Goal: Task Accomplishment & Management: Manage account settings

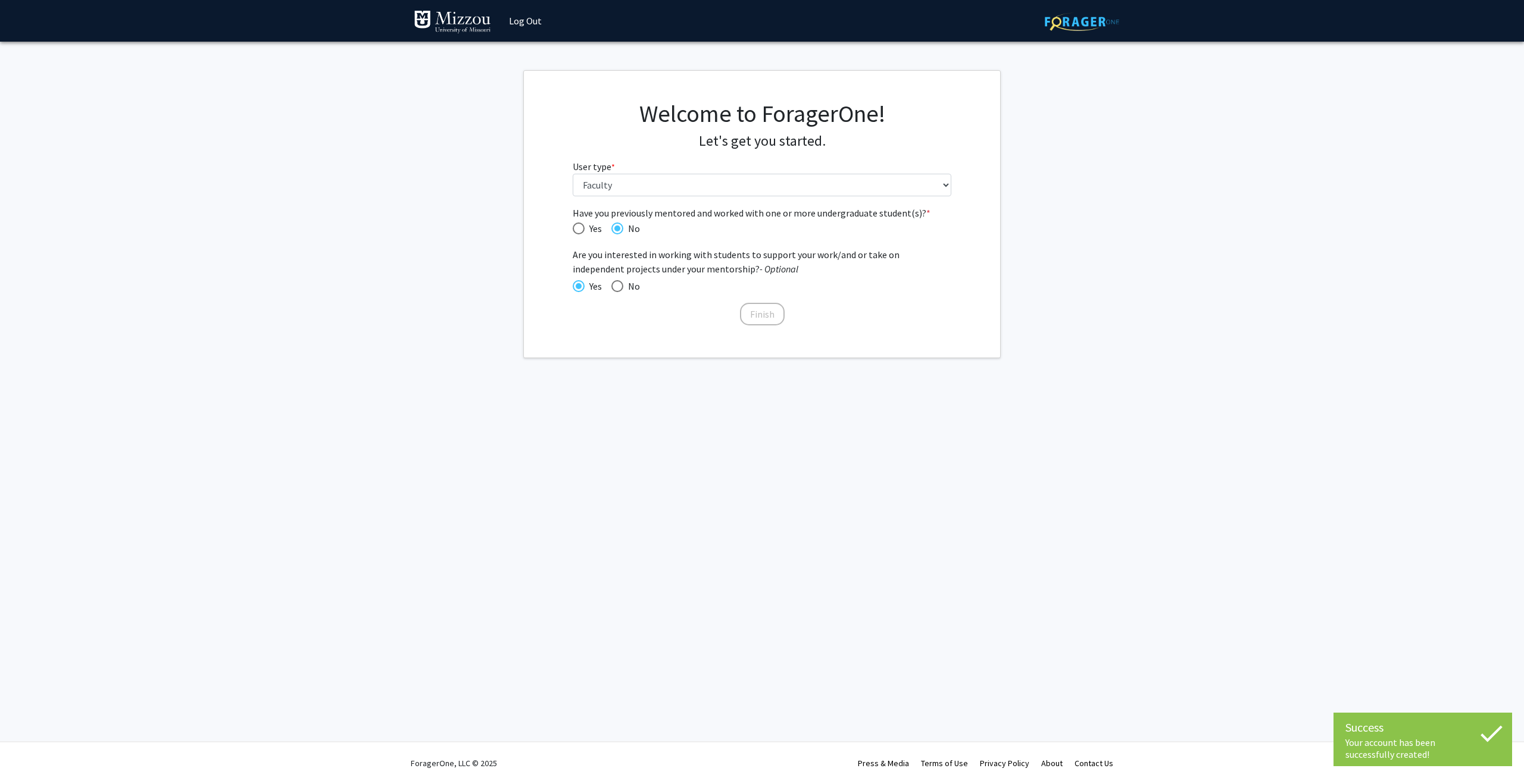
select select "5: faculty"
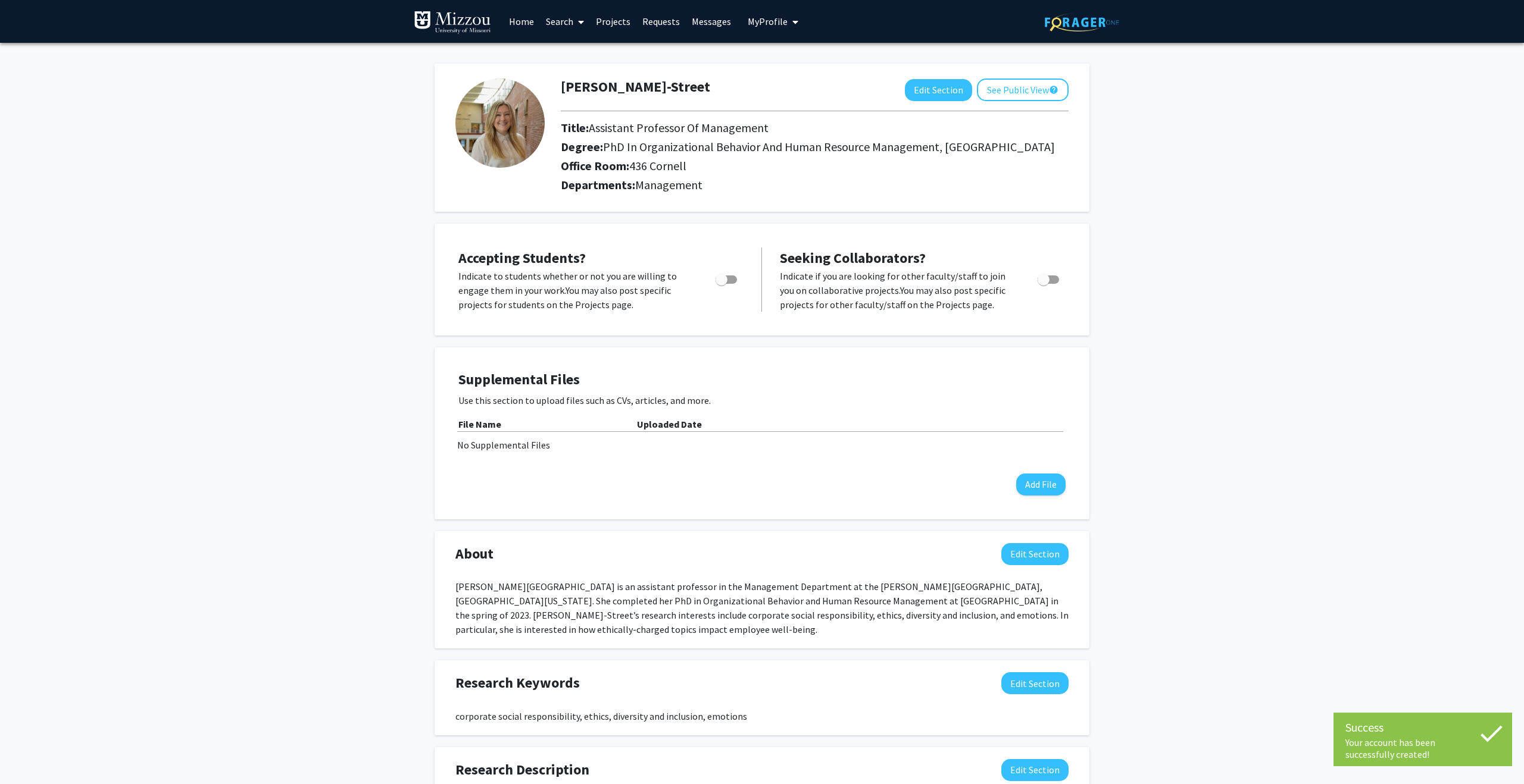
scroll to position [12, 0]
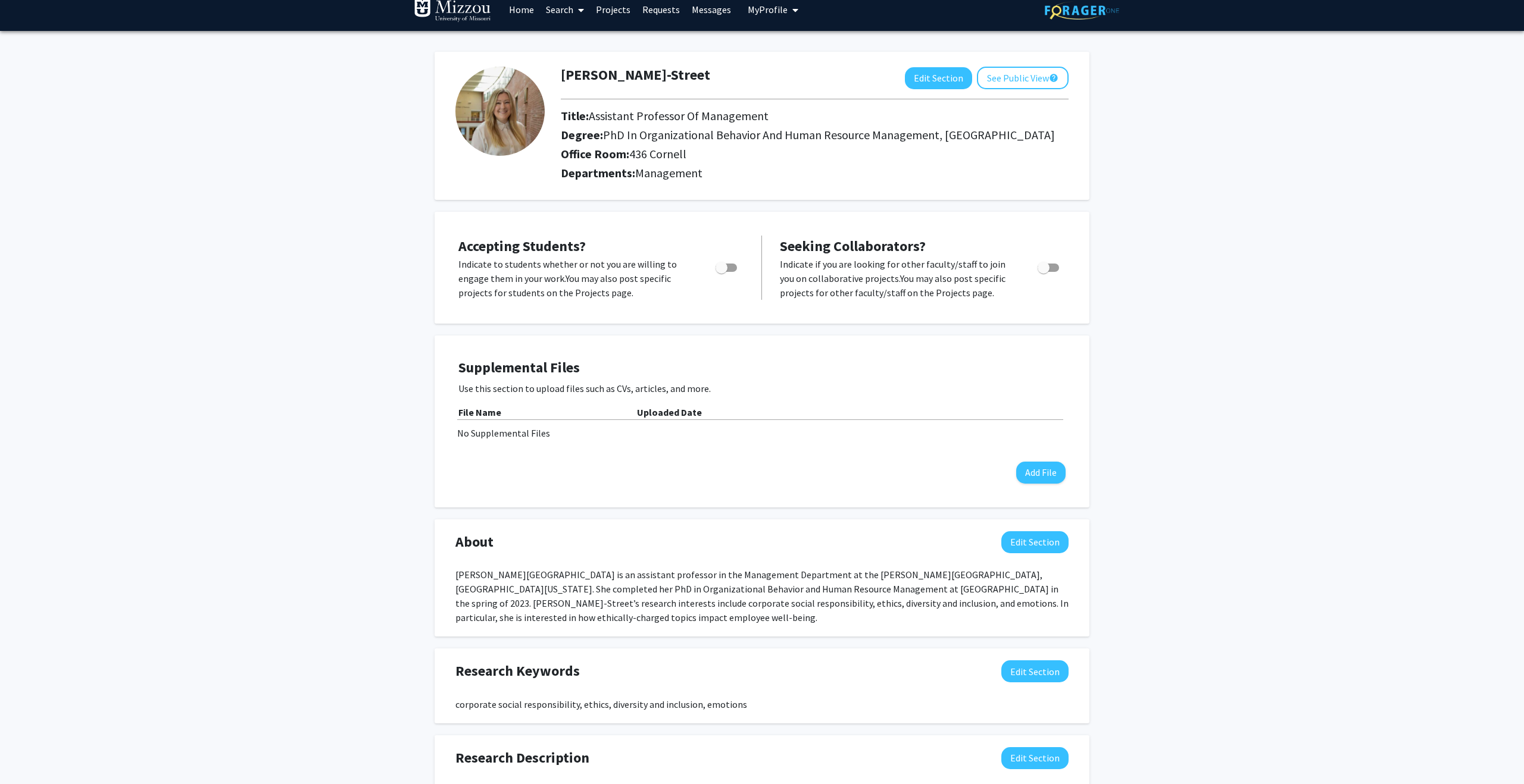
click at [727, 262] on span "Toggle" at bounding box center [721, 267] width 12 height 12
click at [721, 272] on input "Would you like to permit student requests?" at bounding box center [721, 272] width 1 height 1
checkbox input "true"
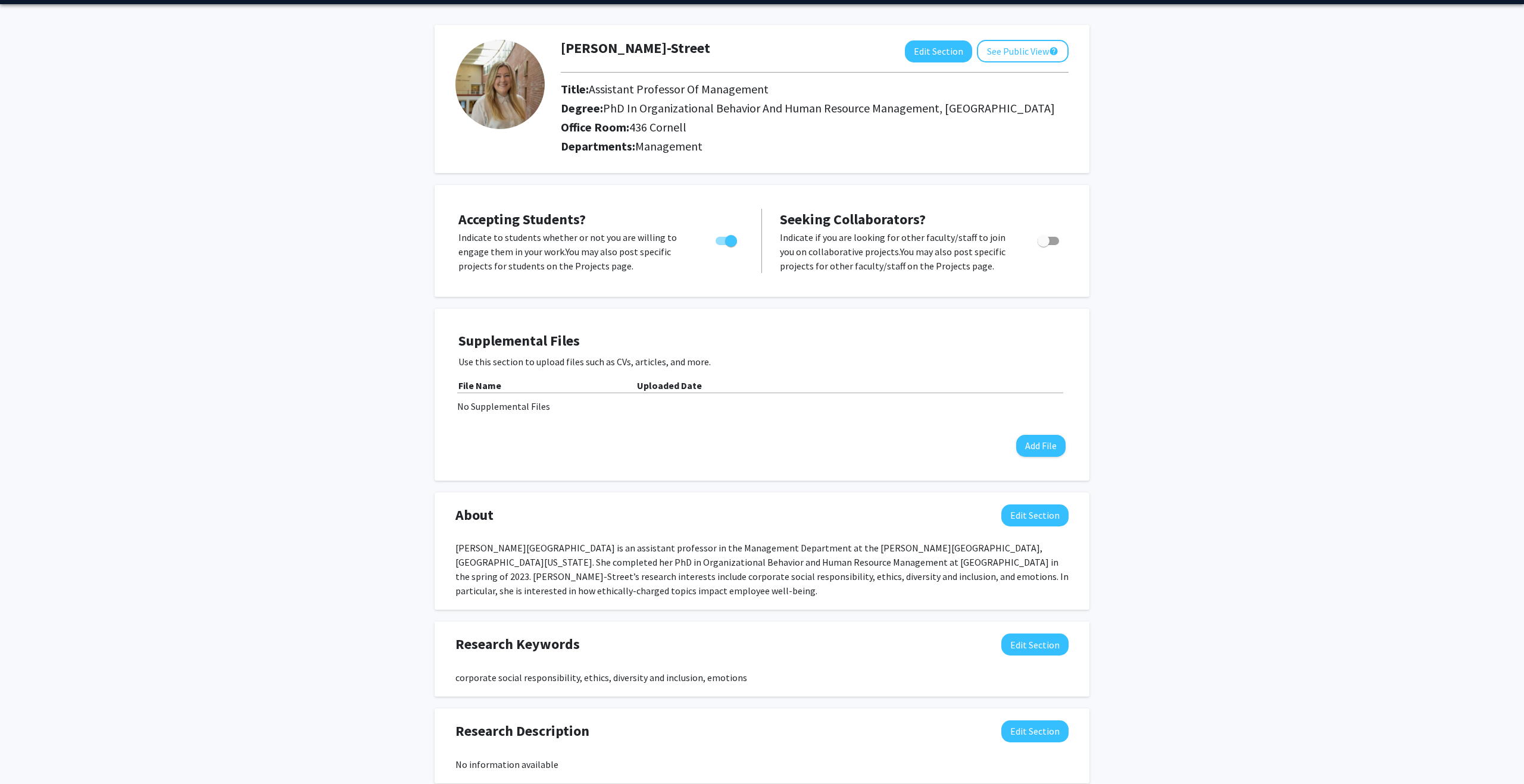
scroll to position [40, 0]
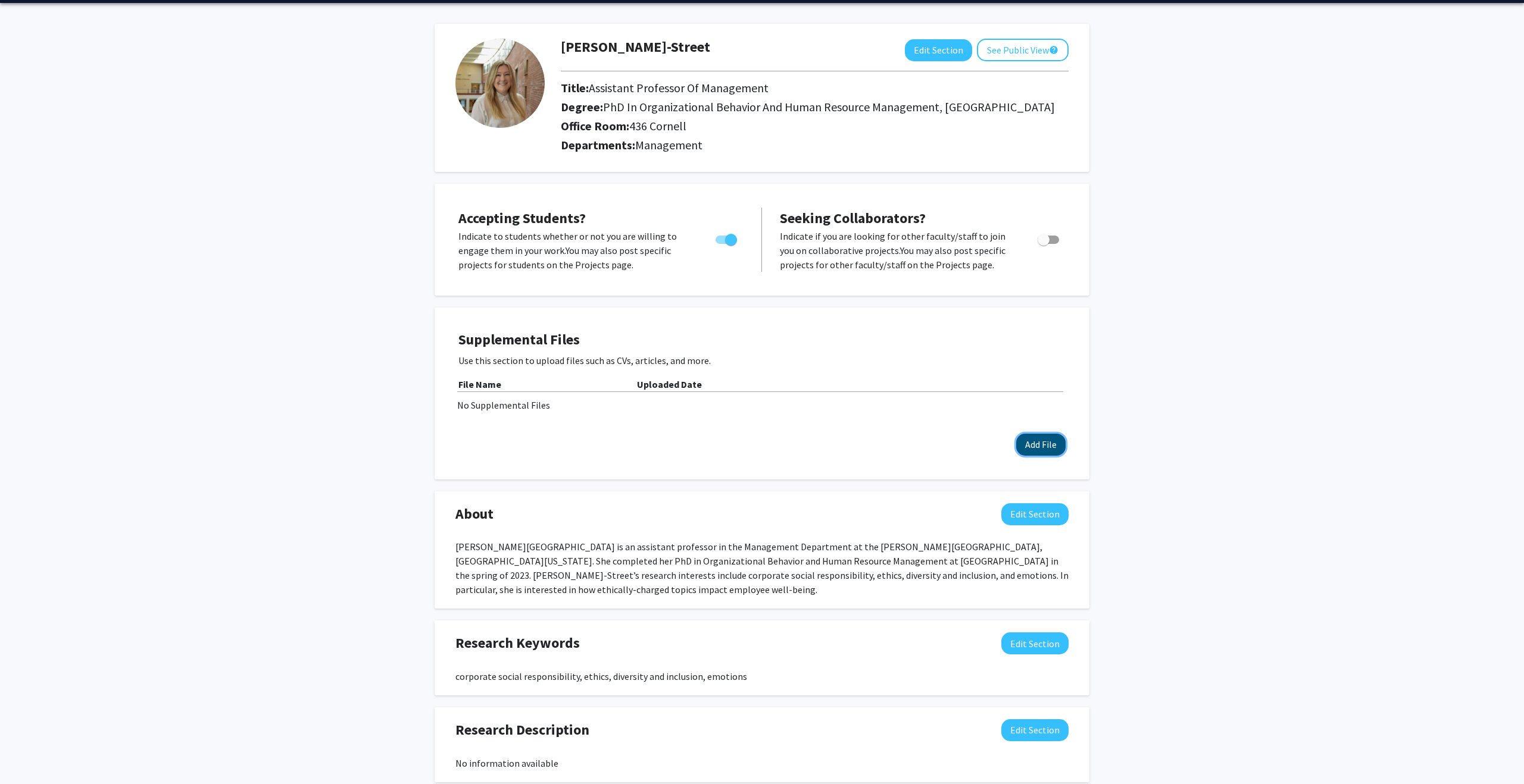
click at [1043, 446] on button "Add File" at bounding box center [1040, 445] width 49 height 22
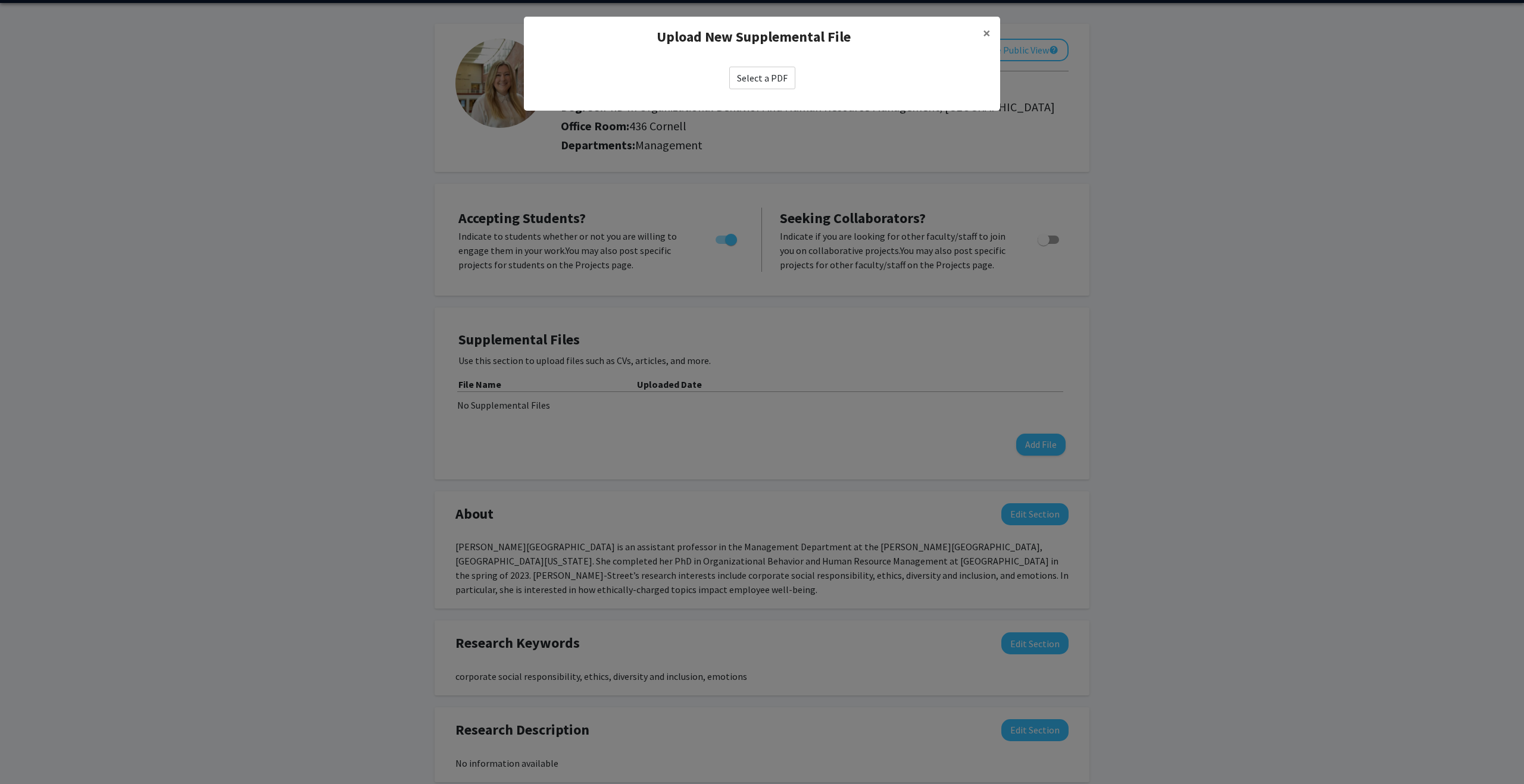
click at [784, 76] on label "Select a PDF" at bounding box center [762, 78] width 66 height 23
click at [0, 0] on input "Select a PDF" at bounding box center [0, 0] width 0 height 0
click at [764, 83] on label "Select a PDF" at bounding box center [762, 78] width 66 height 23
click at [0, 0] on input "Select a PDF" at bounding box center [0, 0] width 0 height 0
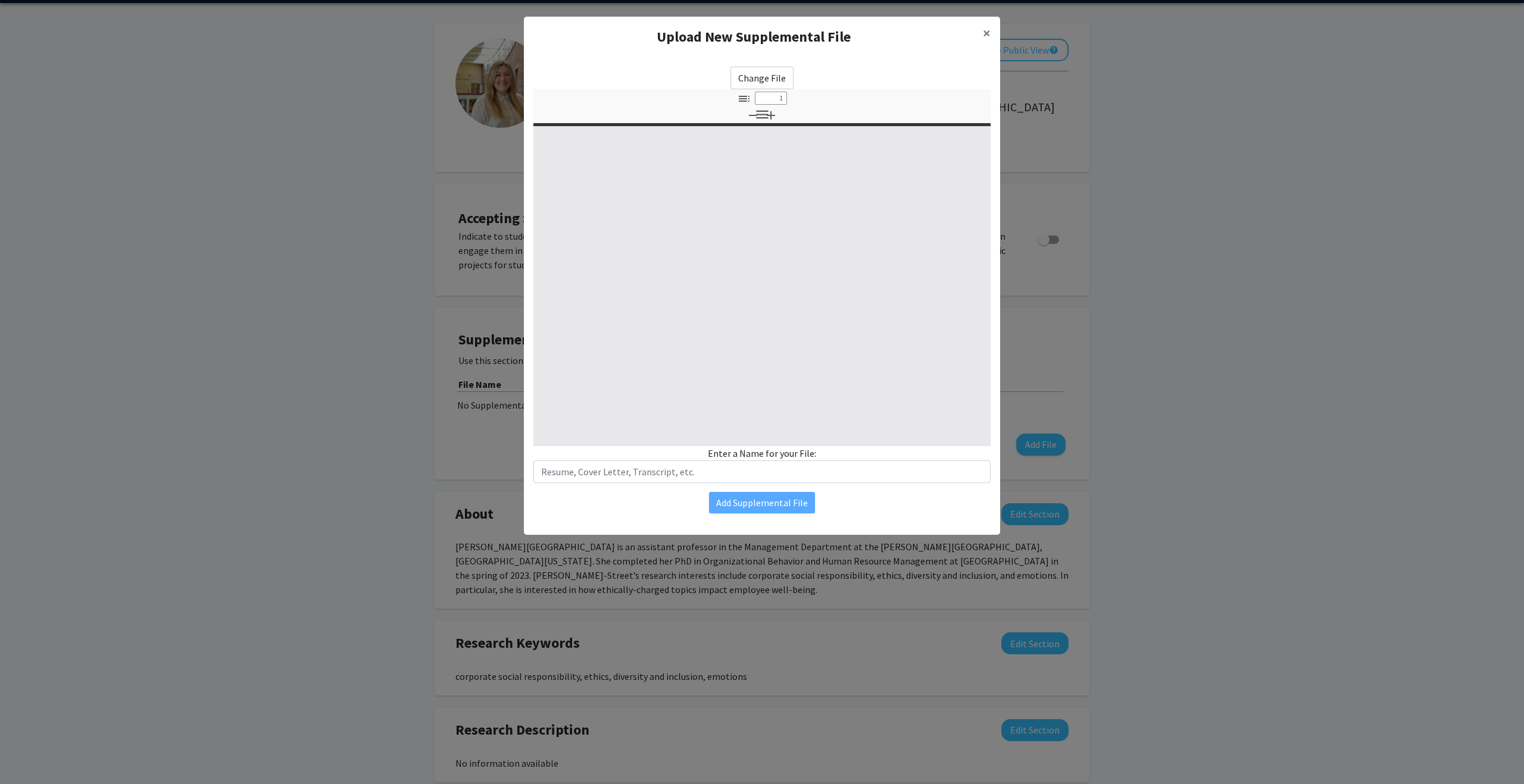
select select "custom"
type input "0"
select select "custom"
type input "1"
select select "auto"
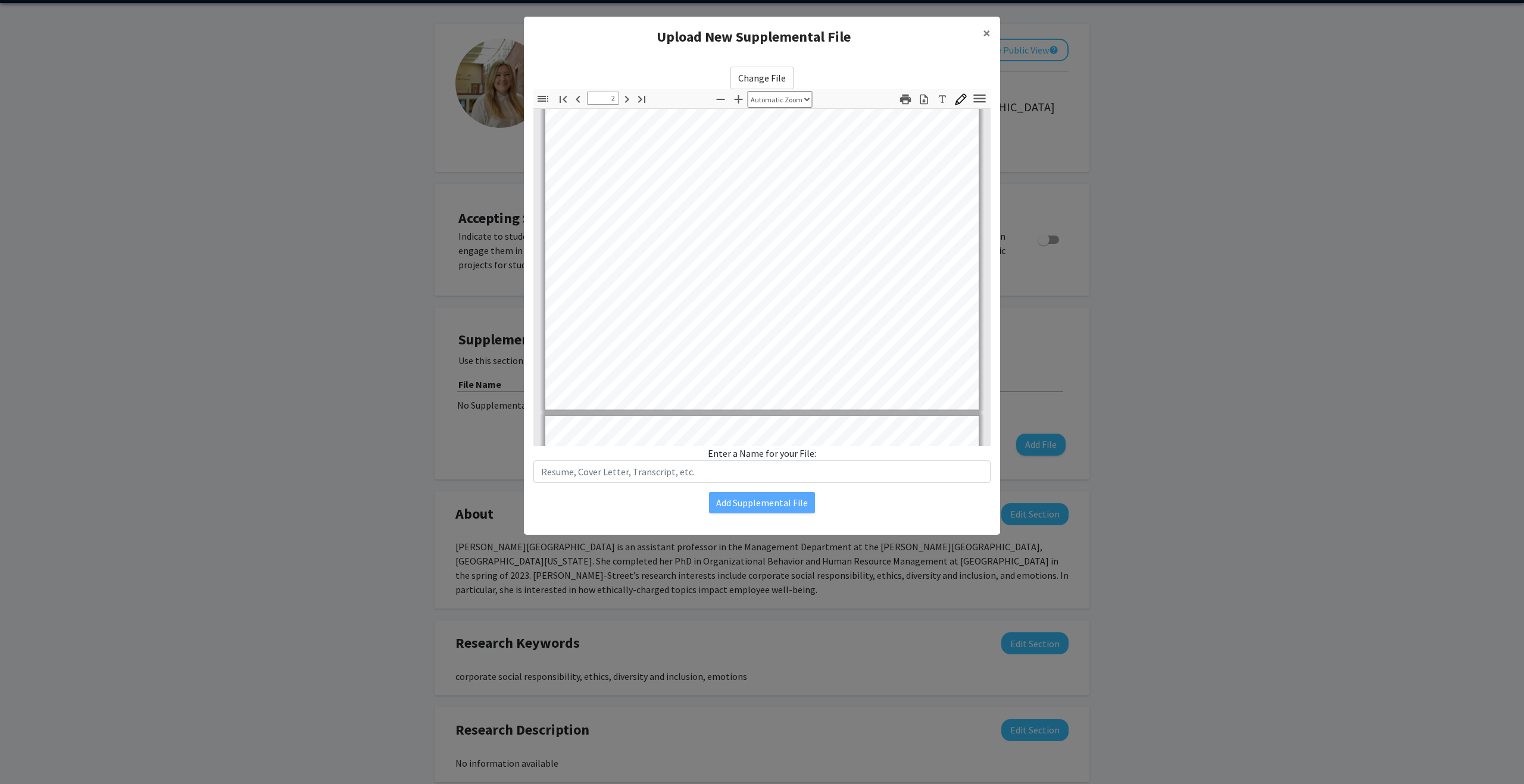
type input "3"
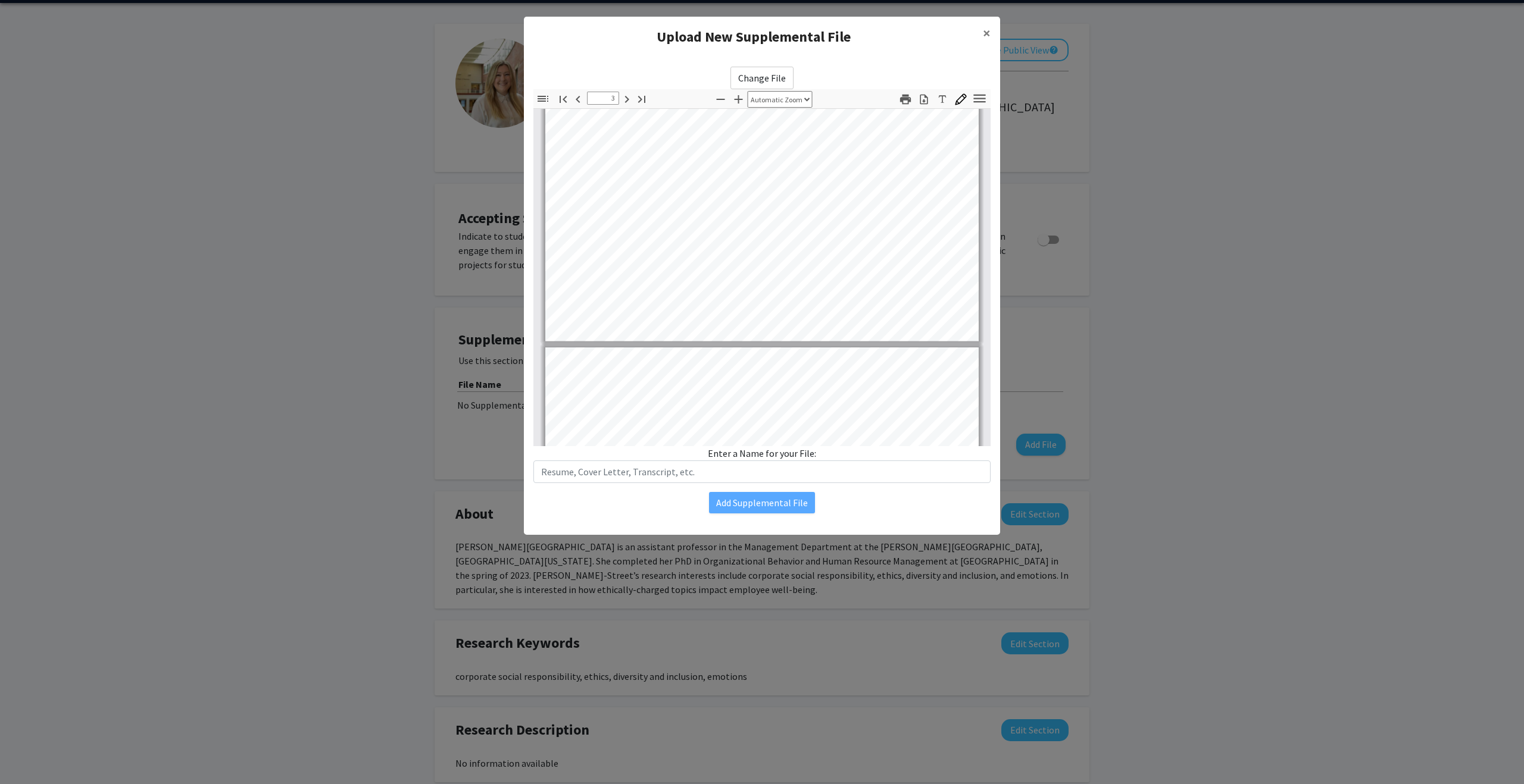
scroll to position [1471, 0]
click at [659, 474] on input "text" at bounding box center [762, 472] width 457 height 23
type input "CV"
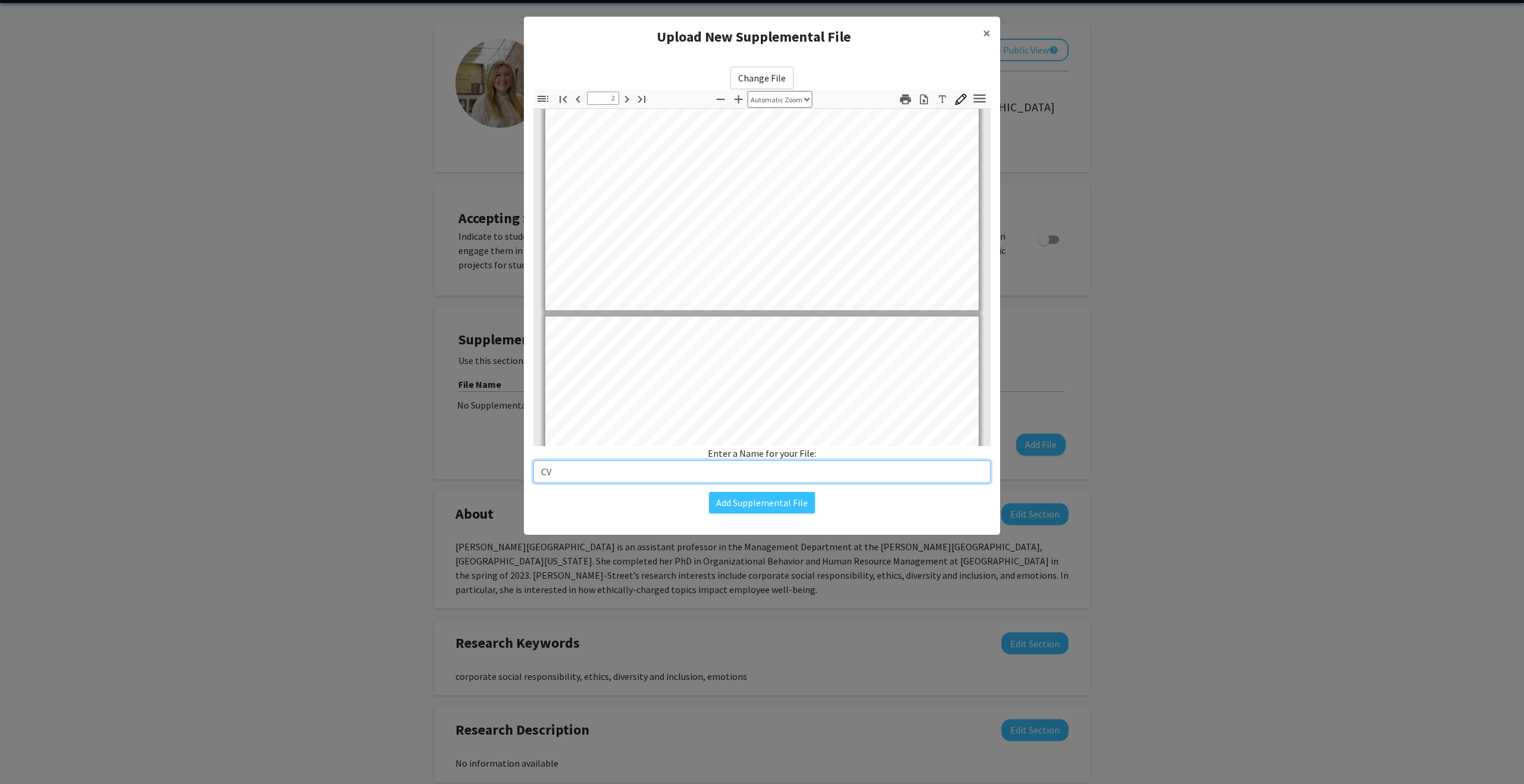
type input "1"
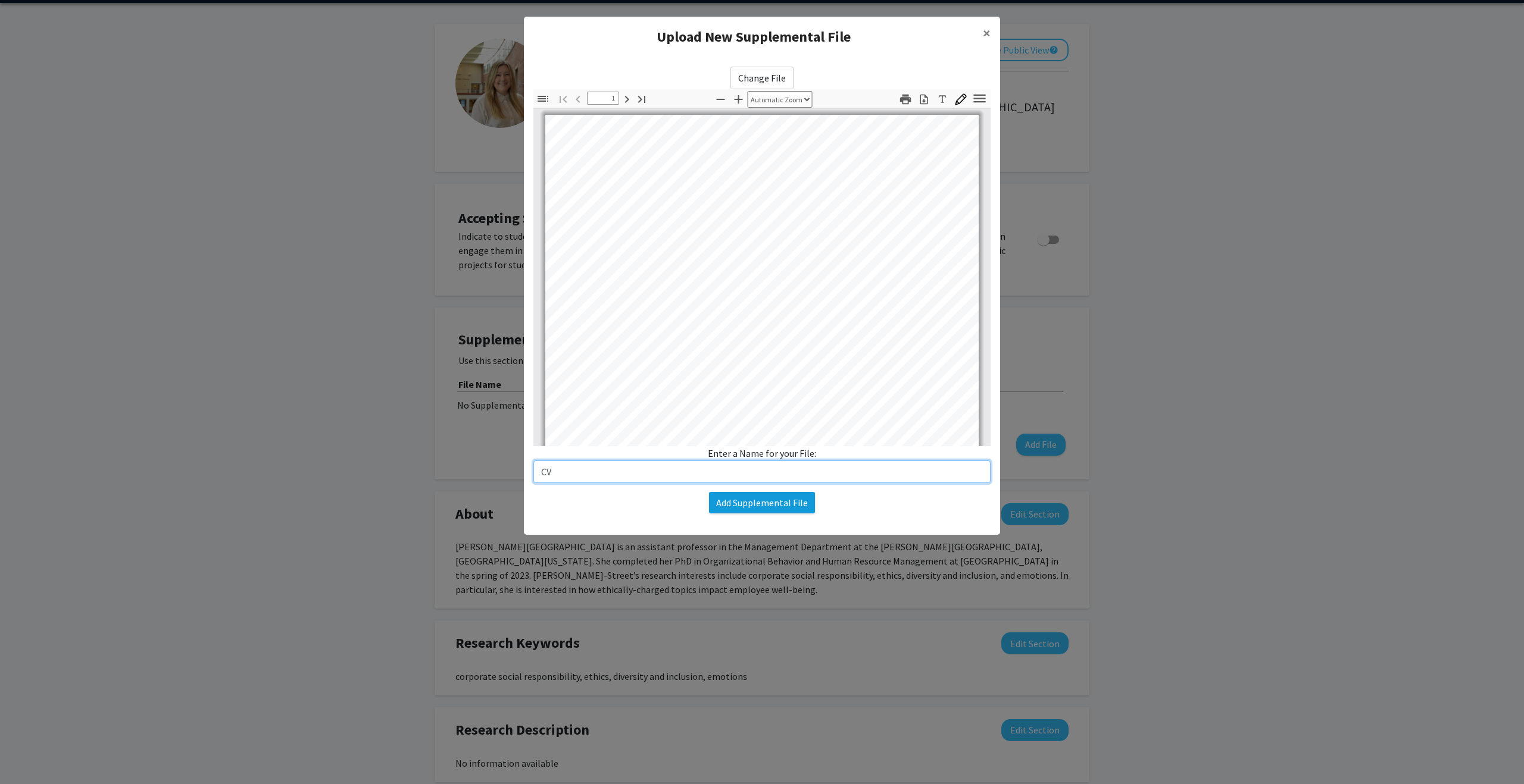
type input "CV"
click at [762, 500] on button "Add Supplemental File" at bounding box center [762, 503] width 106 height 21
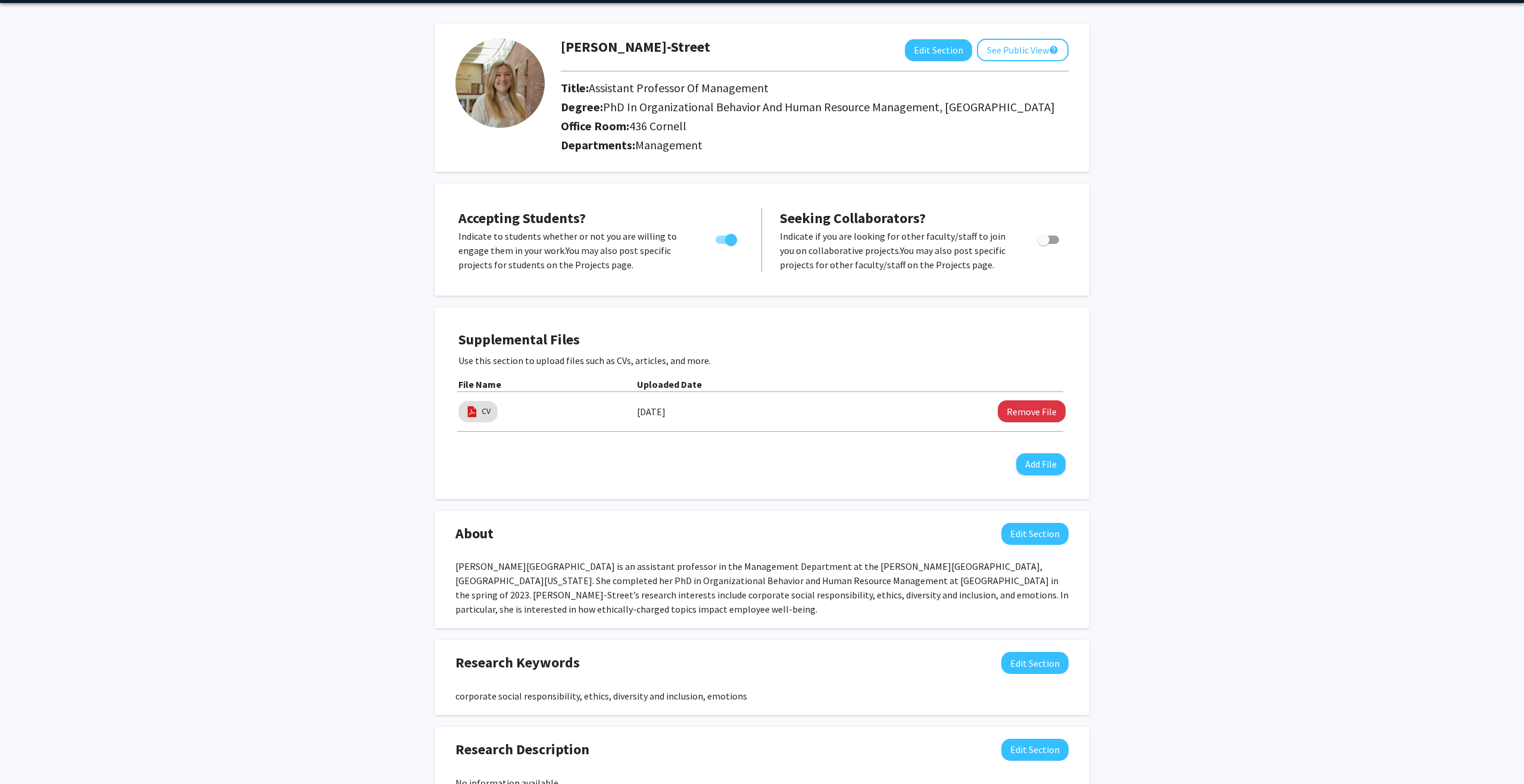
scroll to position [64, 0]
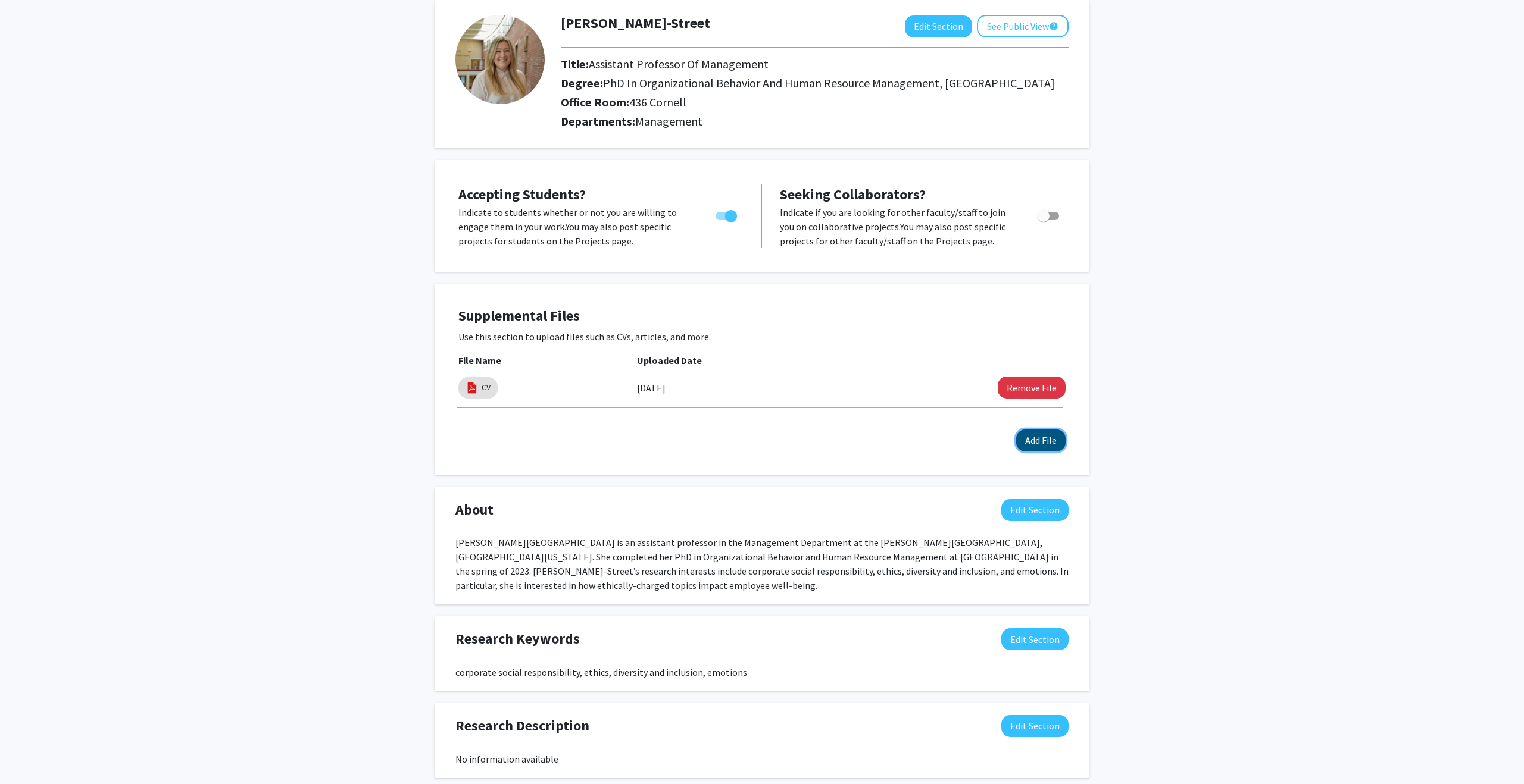
click at [1034, 441] on button "Add File" at bounding box center [1040, 441] width 49 height 22
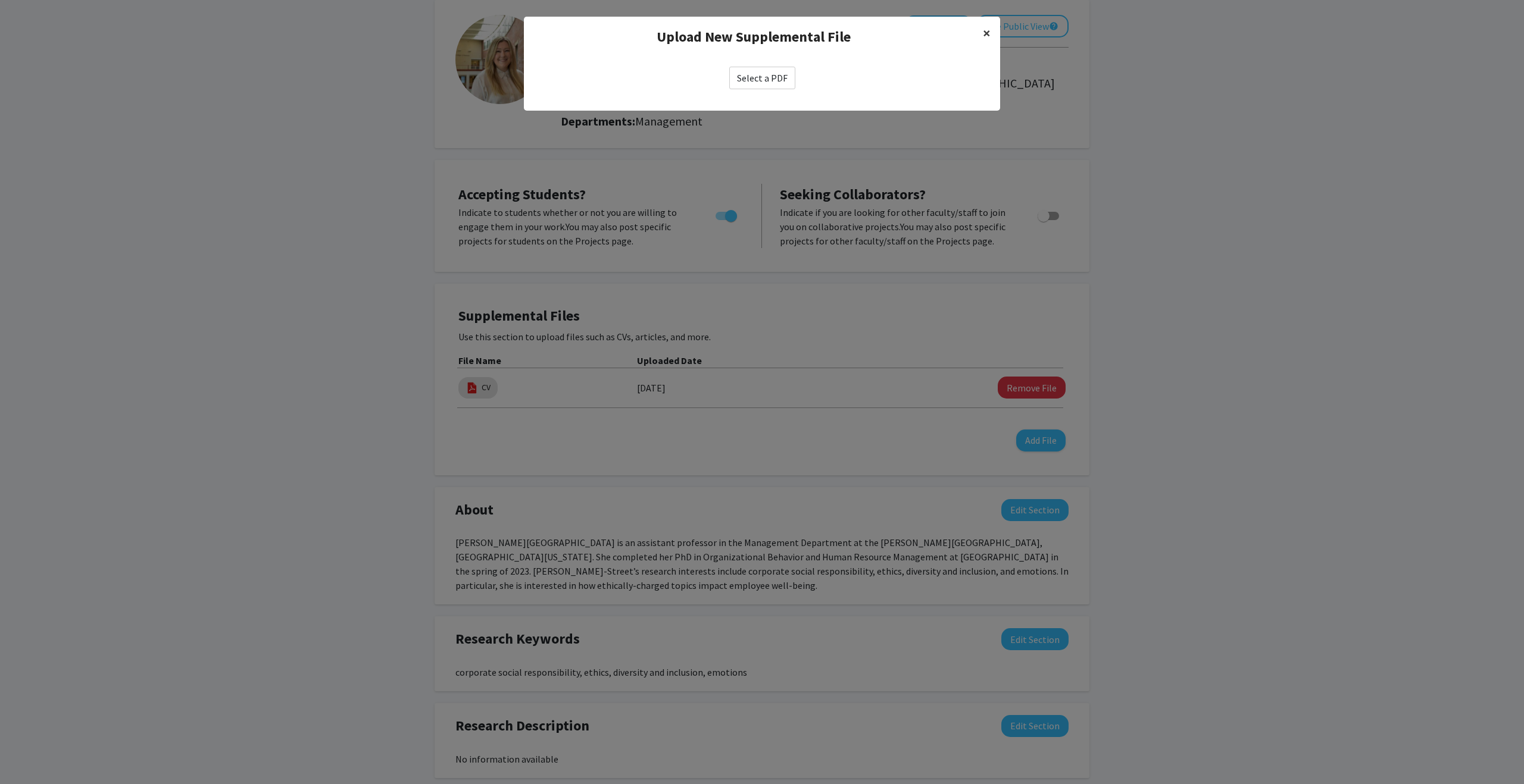
click at [983, 30] on span "×" at bounding box center [986, 33] width 8 height 19
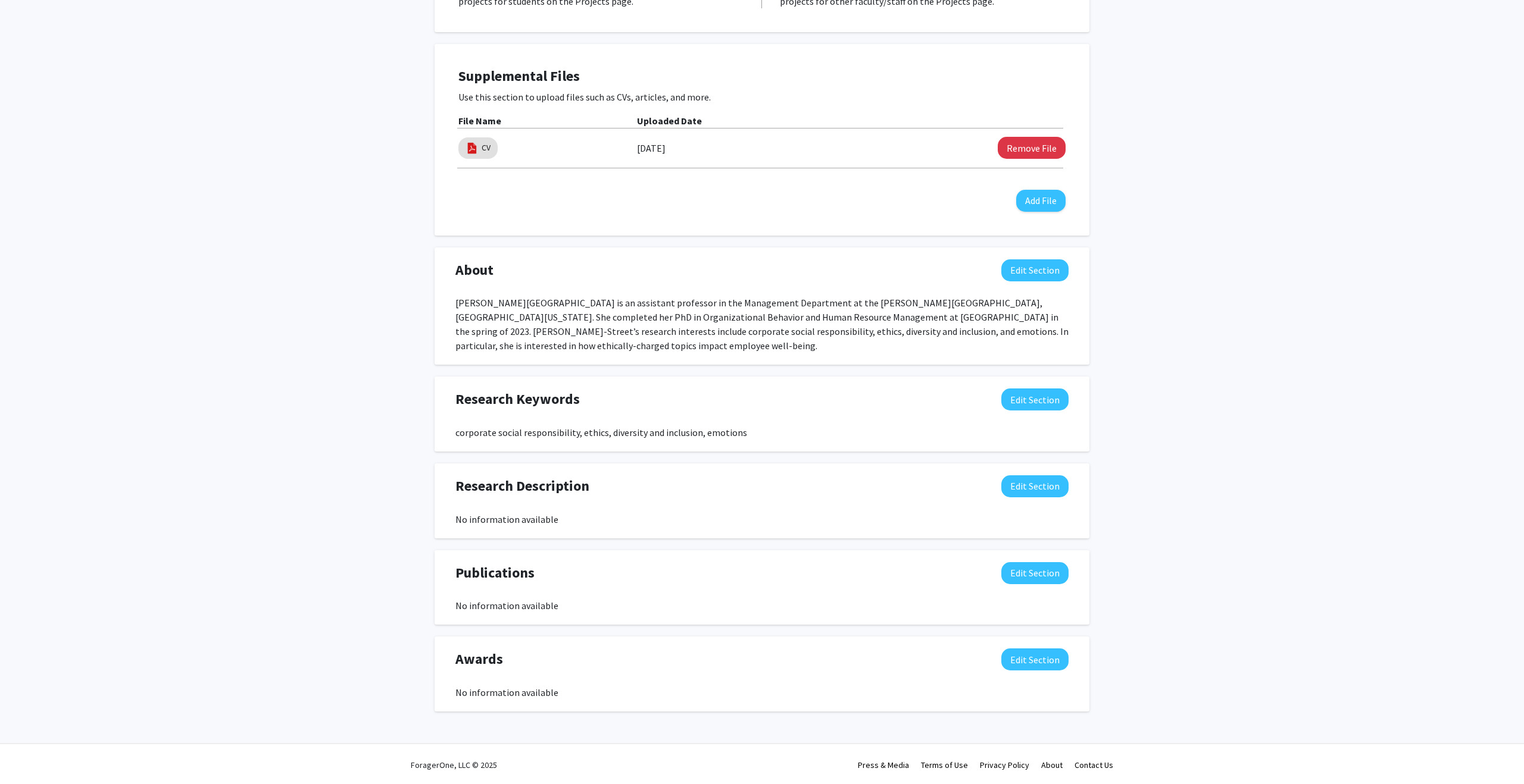
scroll to position [305, 0]
click at [1032, 396] on button "Edit Section" at bounding box center [1035, 397] width 67 height 22
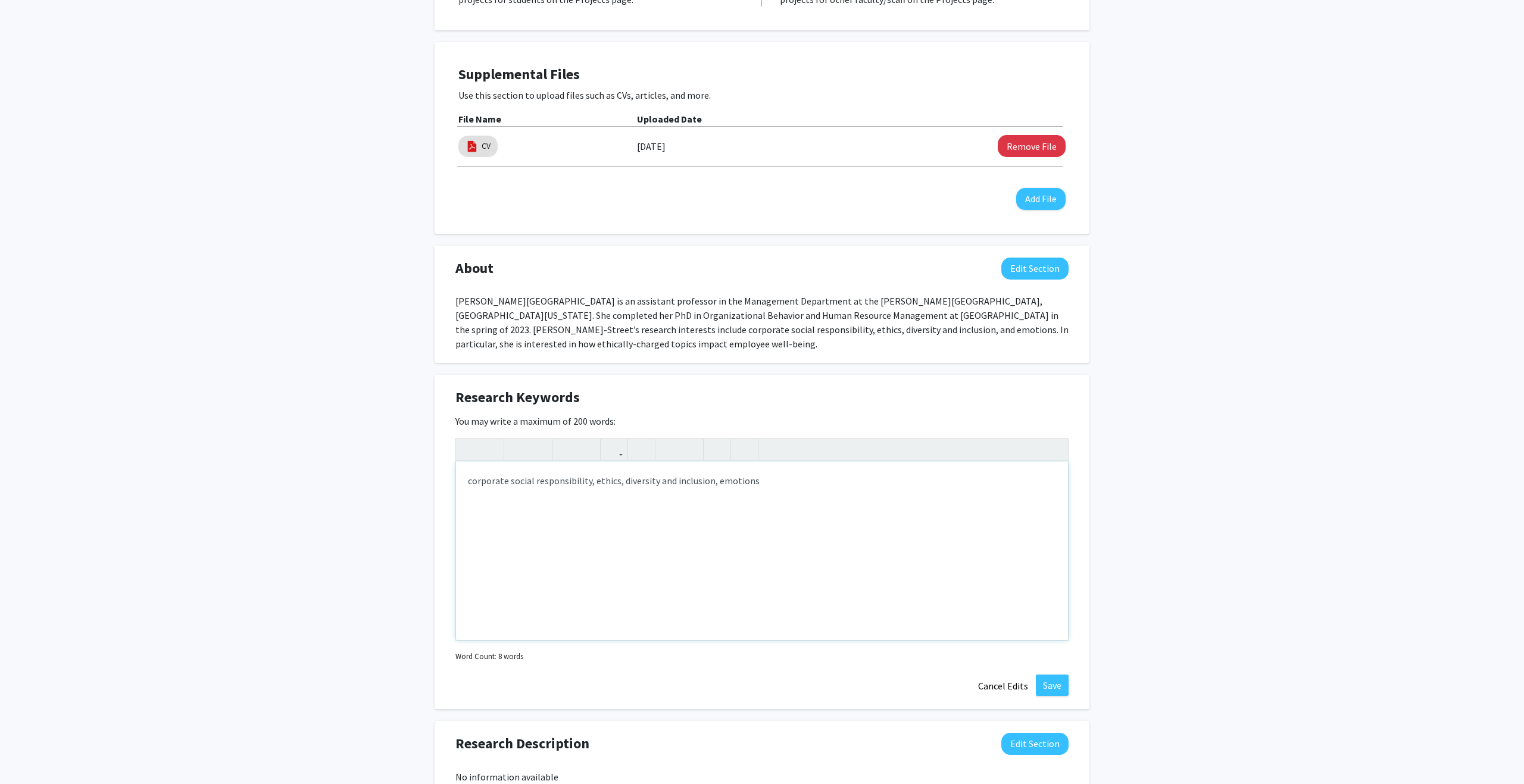
click at [598, 481] on div "corporate social responsibility, ethics, diversity and inclusion, emotions" at bounding box center [762, 551] width 612 height 178
drag, startPoint x: 773, startPoint y: 484, endPoint x: 729, endPoint y: 486, distance: 44.0
click at [729, 486] on div "corporate social responsibility, well-being, diversity and inclusion, emotions" at bounding box center [762, 551] width 612 height 178
type textarea "corporate social responsibility, well-being, diversity and inclusion"
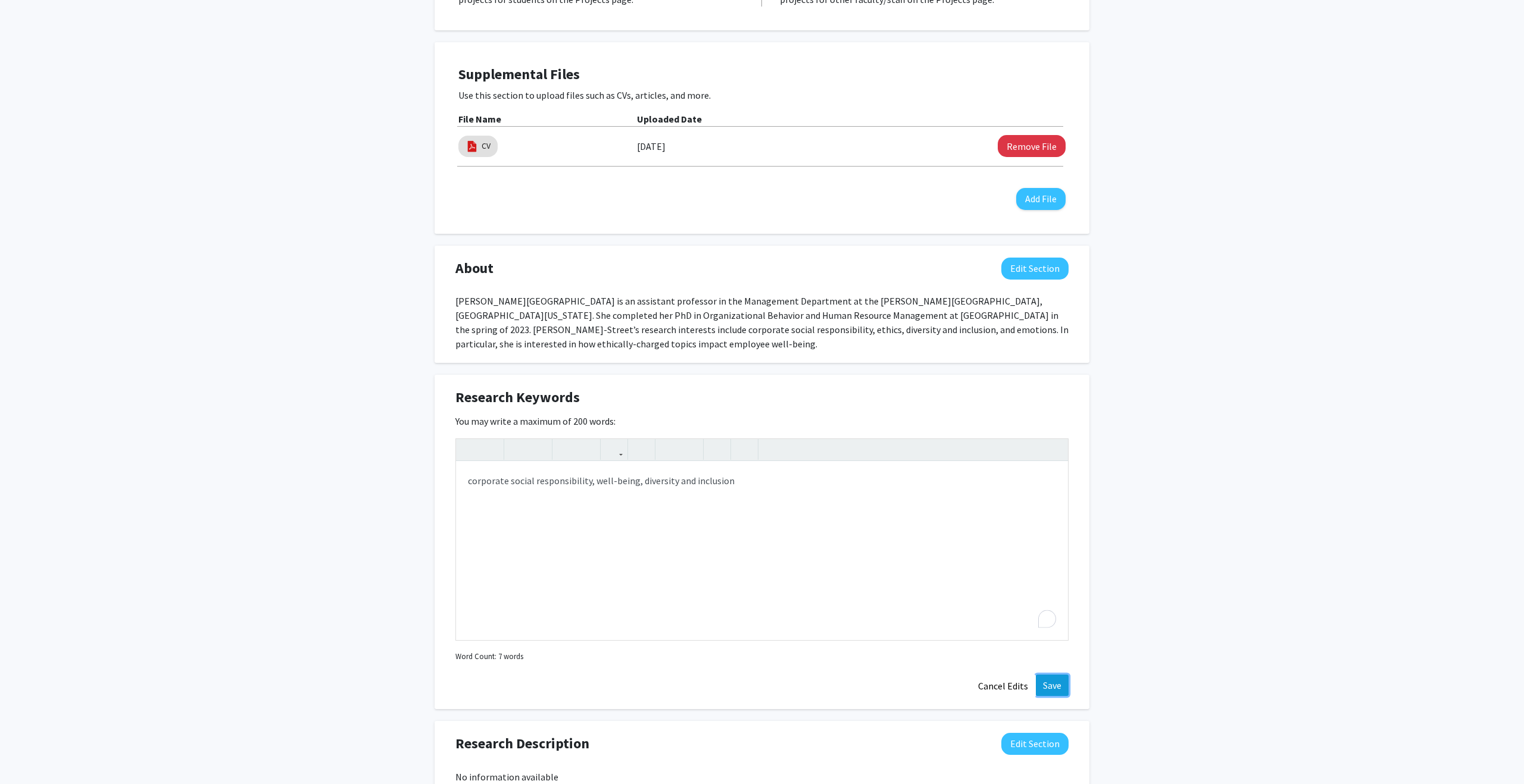
click at [1062, 693] on button "Save" at bounding box center [1052, 685] width 33 height 21
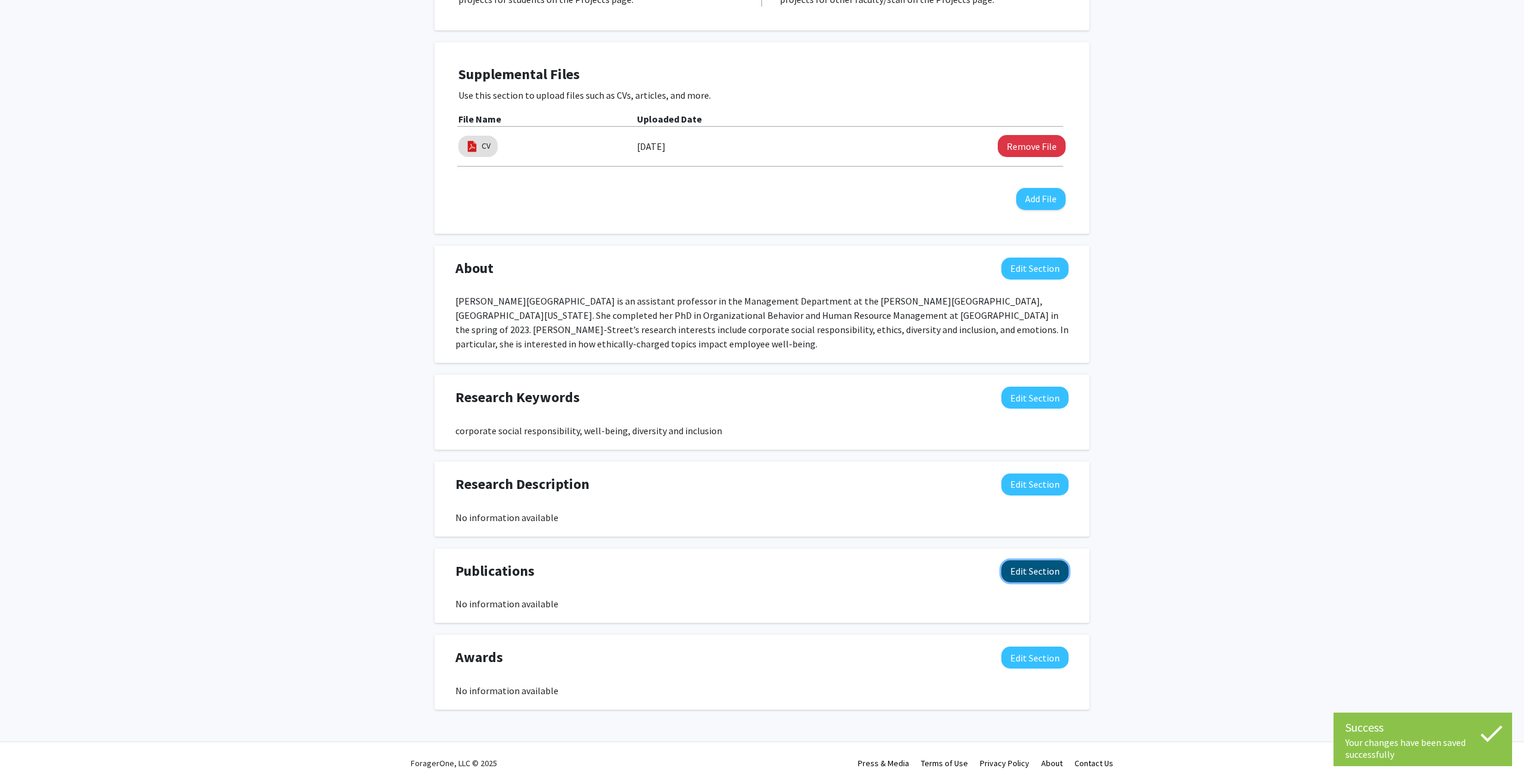
click at [1043, 570] on button "Edit Section" at bounding box center [1035, 571] width 67 height 22
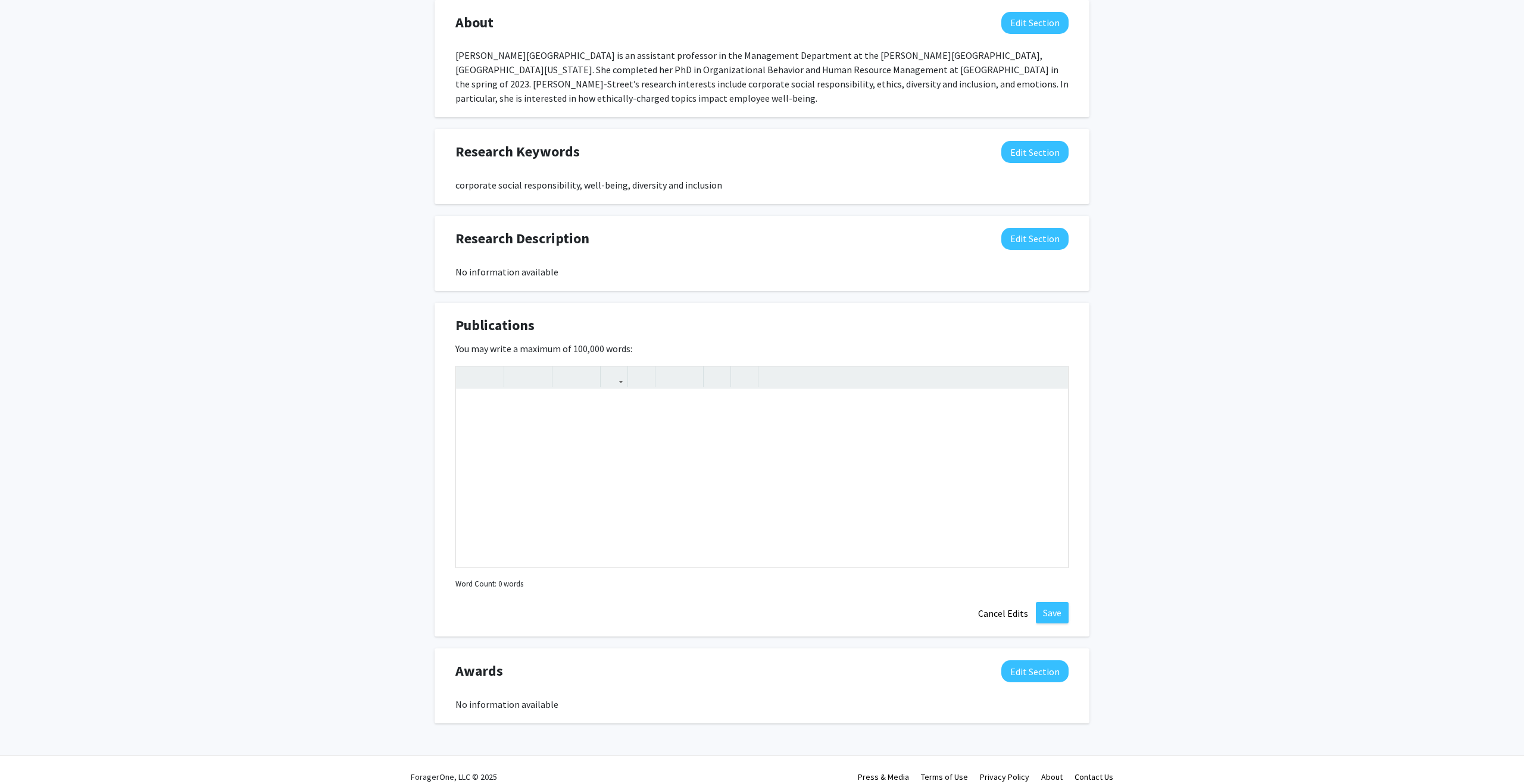
scroll to position [564, 0]
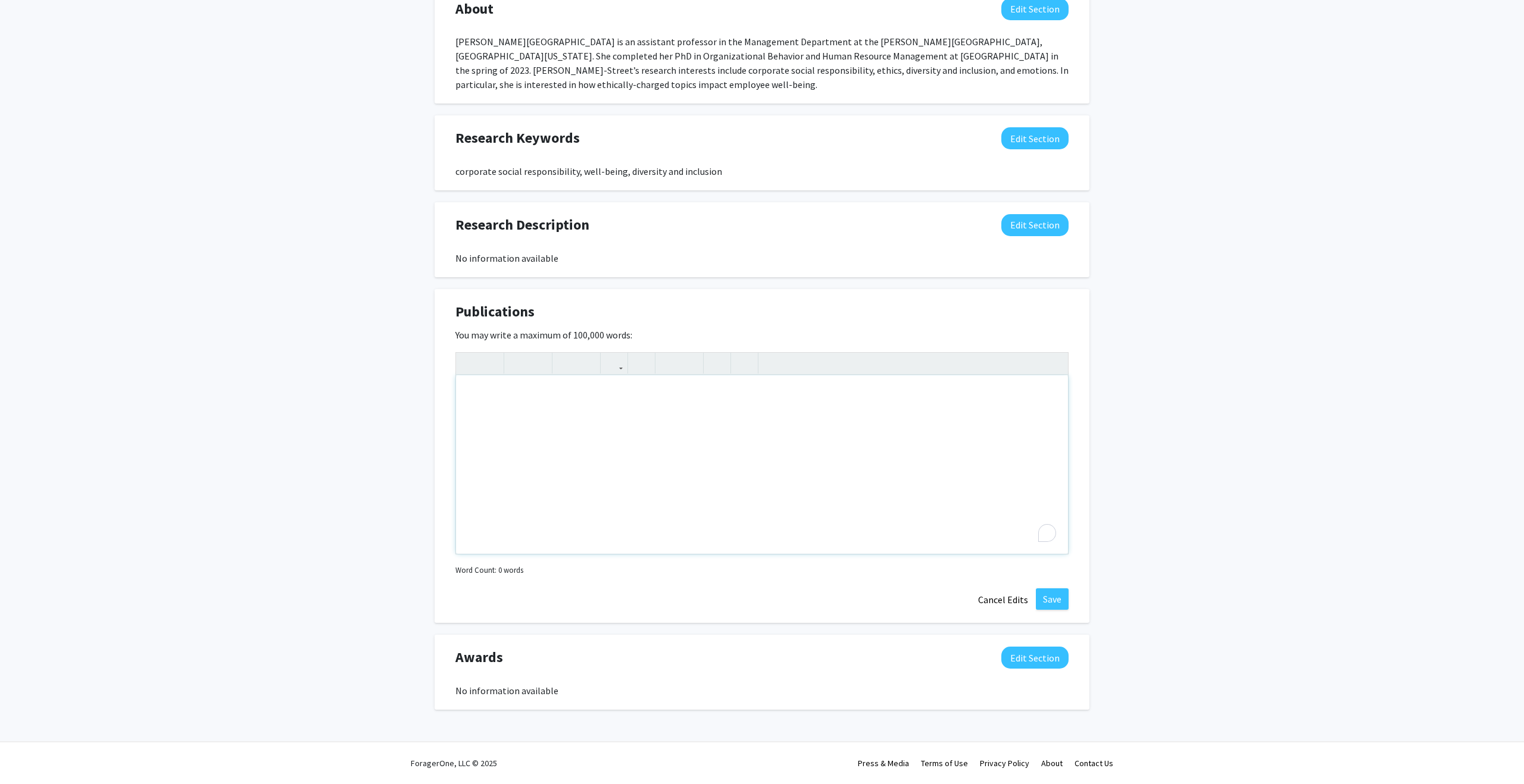
click at [567, 413] on div "To enrich screen reader interactions, please activate Accessibility in Grammarl…" at bounding box center [762, 465] width 612 height 178
paste div "To enrich screen reader interactions, please activate Accessibility in Grammarl…"
type textarea "<l>Ipsumdolor, S. A., Consec, A. E., Seddoeius-Tempor, I. U., &lab; Etdolor, M.…"
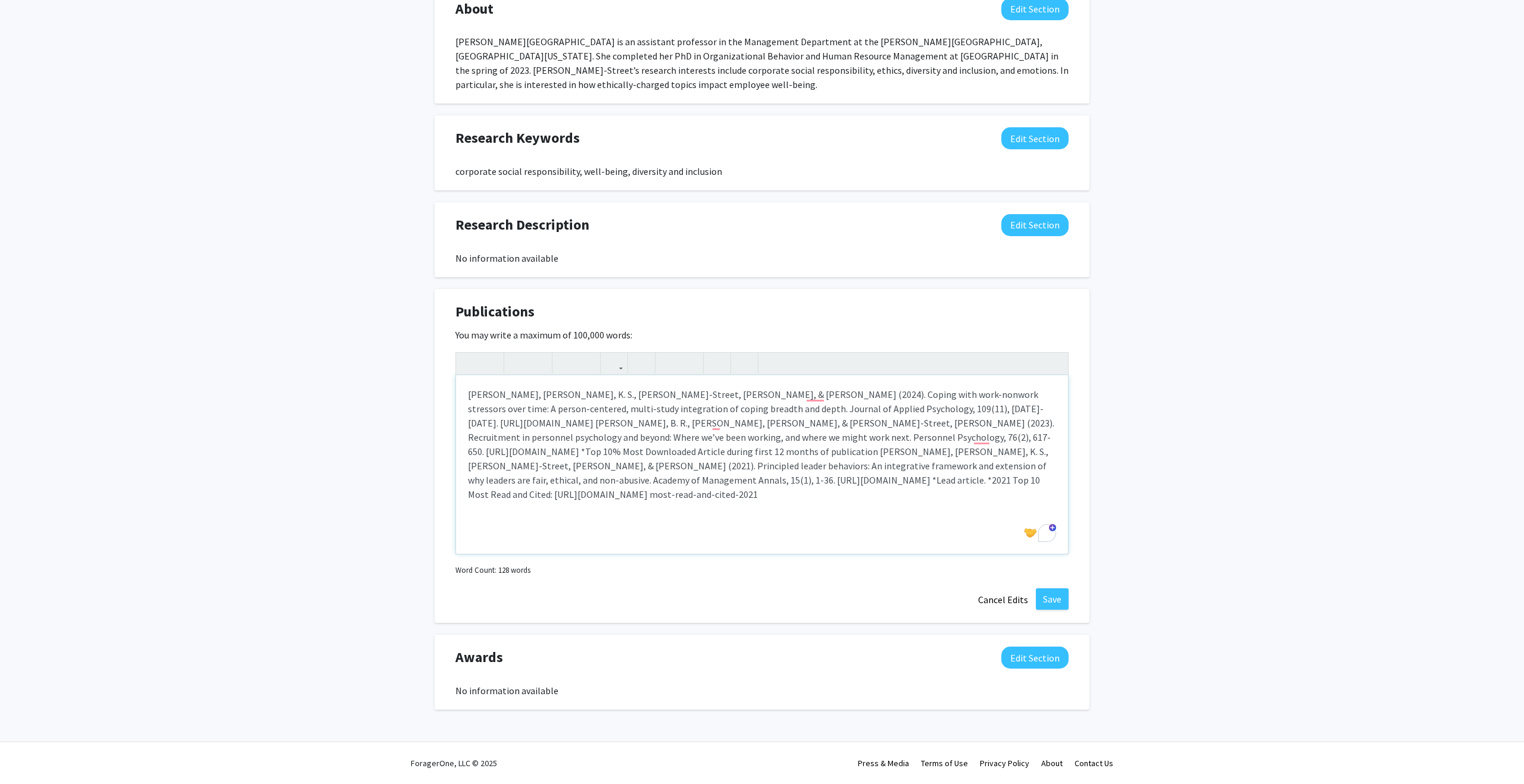
click at [1025, 411] on p "[PERSON_NAME], [PERSON_NAME], K. S., [PERSON_NAME]-Street, [PERSON_NAME], & [PE…" at bounding box center [762, 444] width 588 height 114
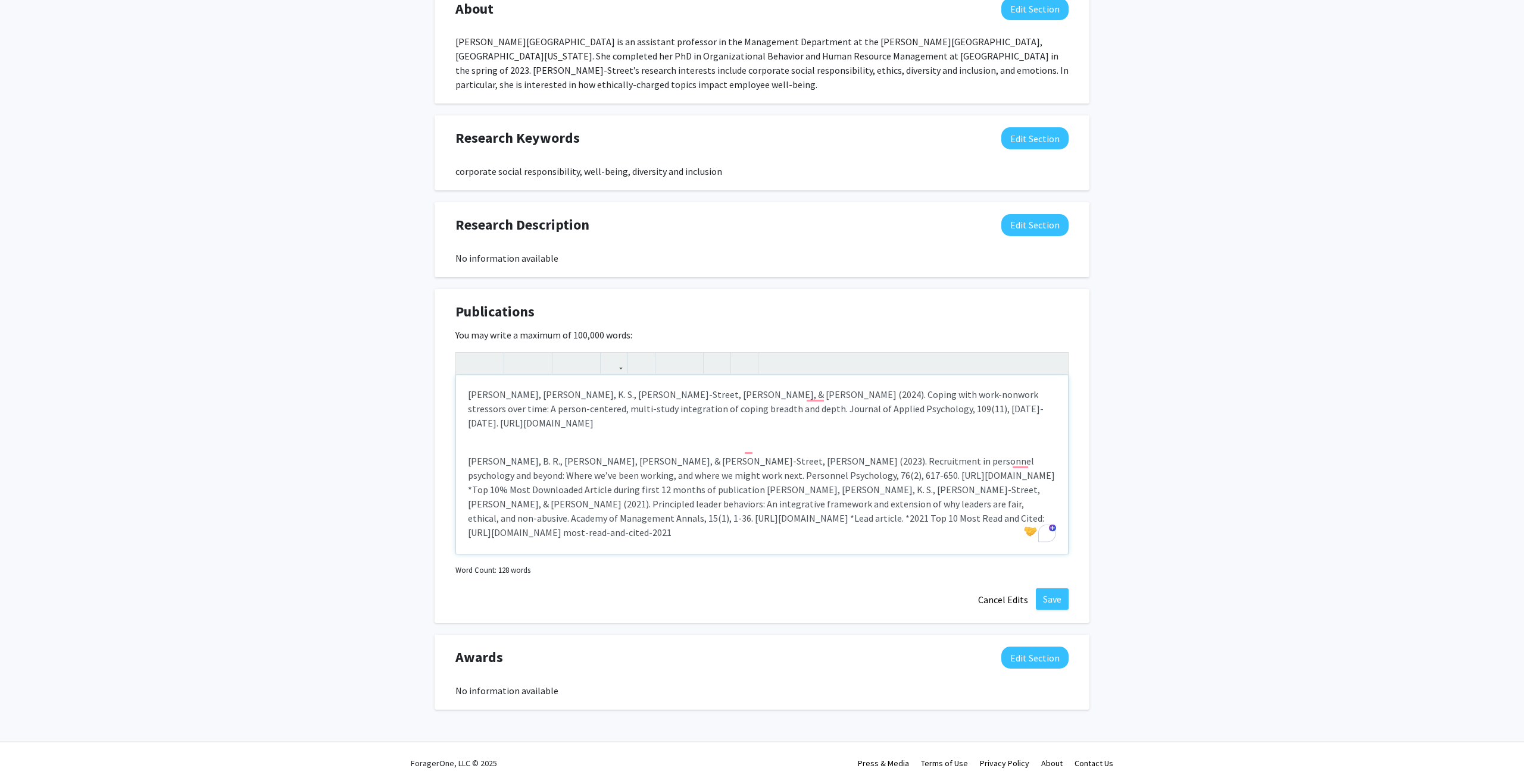
click at [559, 479] on p "[PERSON_NAME], B. R., [PERSON_NAME], [PERSON_NAME], & [PERSON_NAME]-Street, [PE…" at bounding box center [762, 496] width 588 height 86
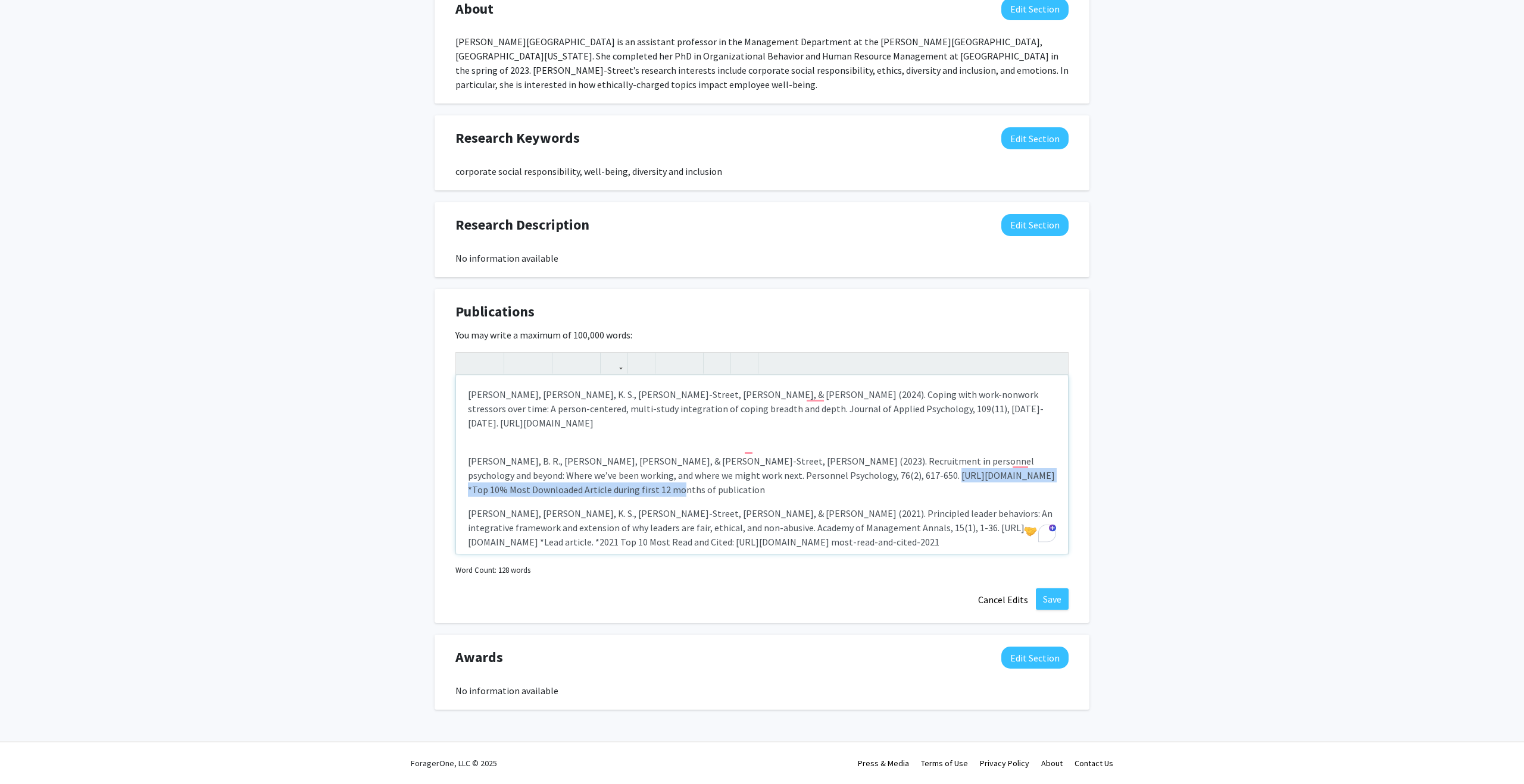
drag, startPoint x: 819, startPoint y: 479, endPoint x: 843, endPoint y: 463, distance: 28.8
click at [843, 463] on p "[PERSON_NAME], B. R., [PERSON_NAME], [PERSON_NAME], & [PERSON_NAME]-Street, [PE…" at bounding box center [762, 475] width 588 height 43
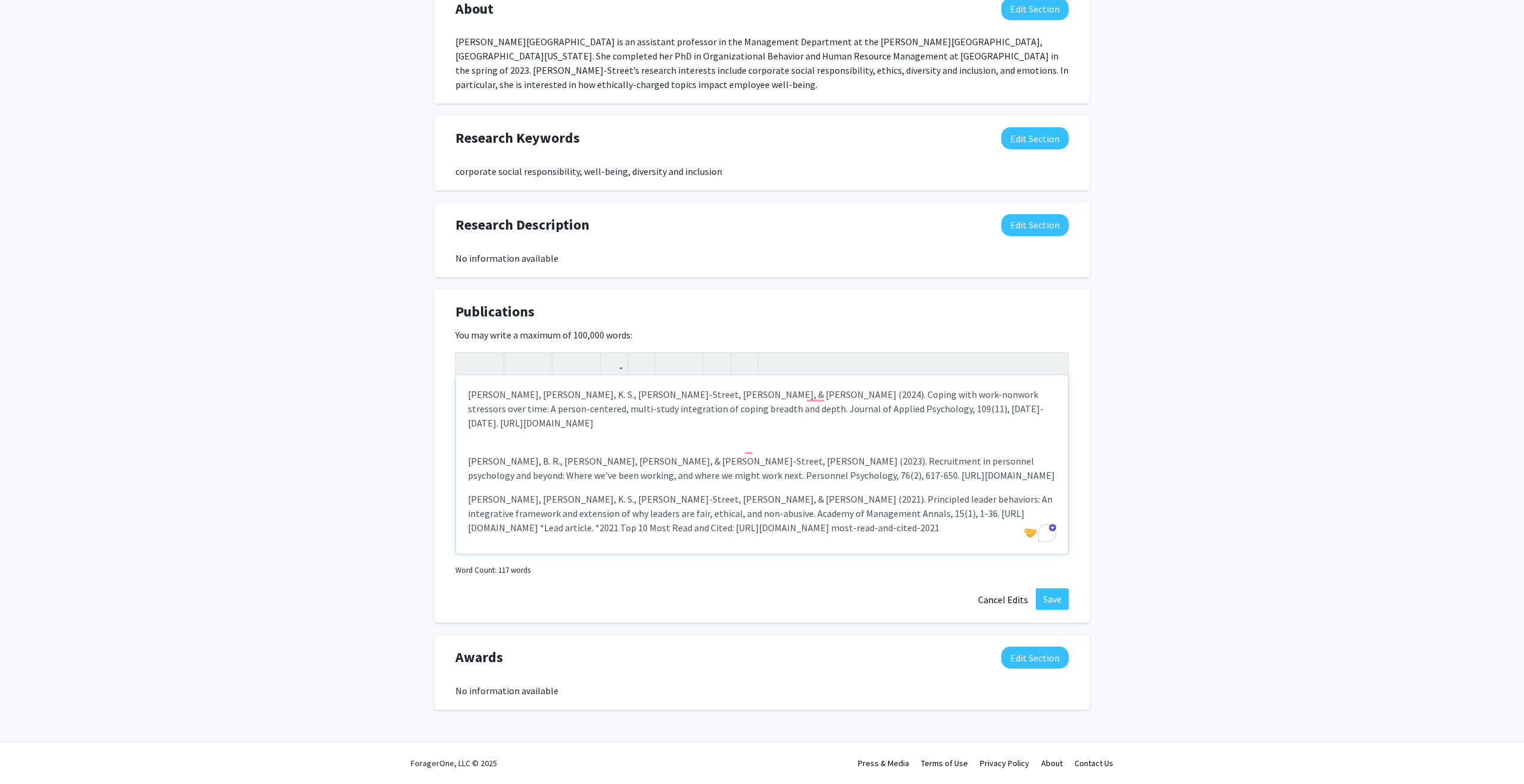
drag, startPoint x: 953, startPoint y: 516, endPoint x: 464, endPoint y: 516, distance: 489.0
click at [464, 516] on div "[PERSON_NAME], [PERSON_NAME], K. S., [PERSON_NAME]-Street, [PERSON_NAME], & [PE…" at bounding box center [762, 465] width 612 height 178
drag, startPoint x: 1054, startPoint y: 501, endPoint x: 995, endPoint y: 505, distance: 59.1
click at [995, 505] on p "[PERSON_NAME], [PERSON_NAME], K. S., [PERSON_NAME]-Street, [PERSON_NAME], & [PE…" at bounding box center [762, 514] width 588 height 43
click at [527, 470] on div "[PERSON_NAME], [PERSON_NAME], K. S., [PERSON_NAME]-Street, [PERSON_NAME], & [PE…" at bounding box center [762, 465] width 612 height 178
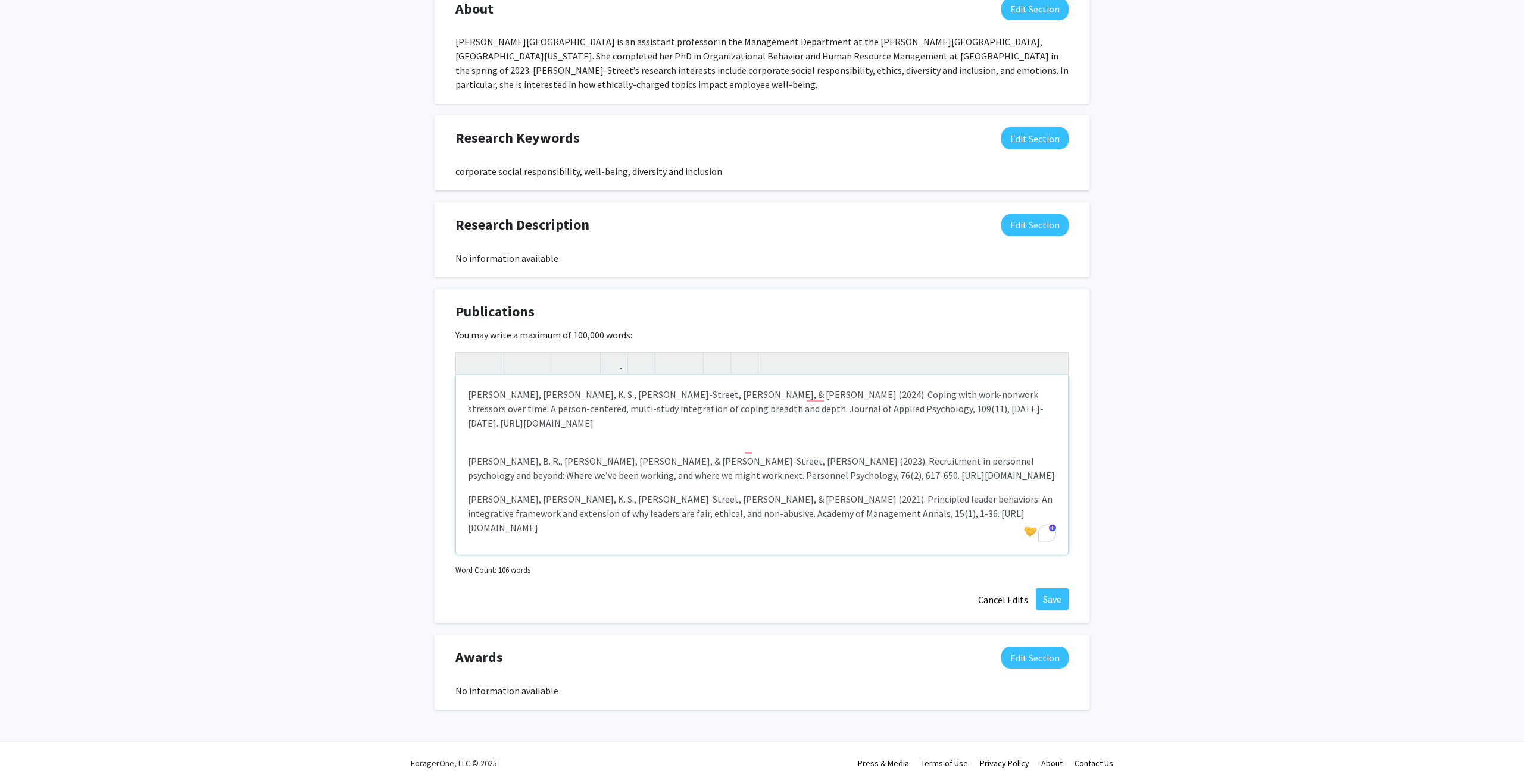
click at [891, 462] on p "[PERSON_NAME], B. R., [PERSON_NAME], [PERSON_NAME], & [PERSON_NAME]-Street, [PE…" at bounding box center [762, 468] width 588 height 29
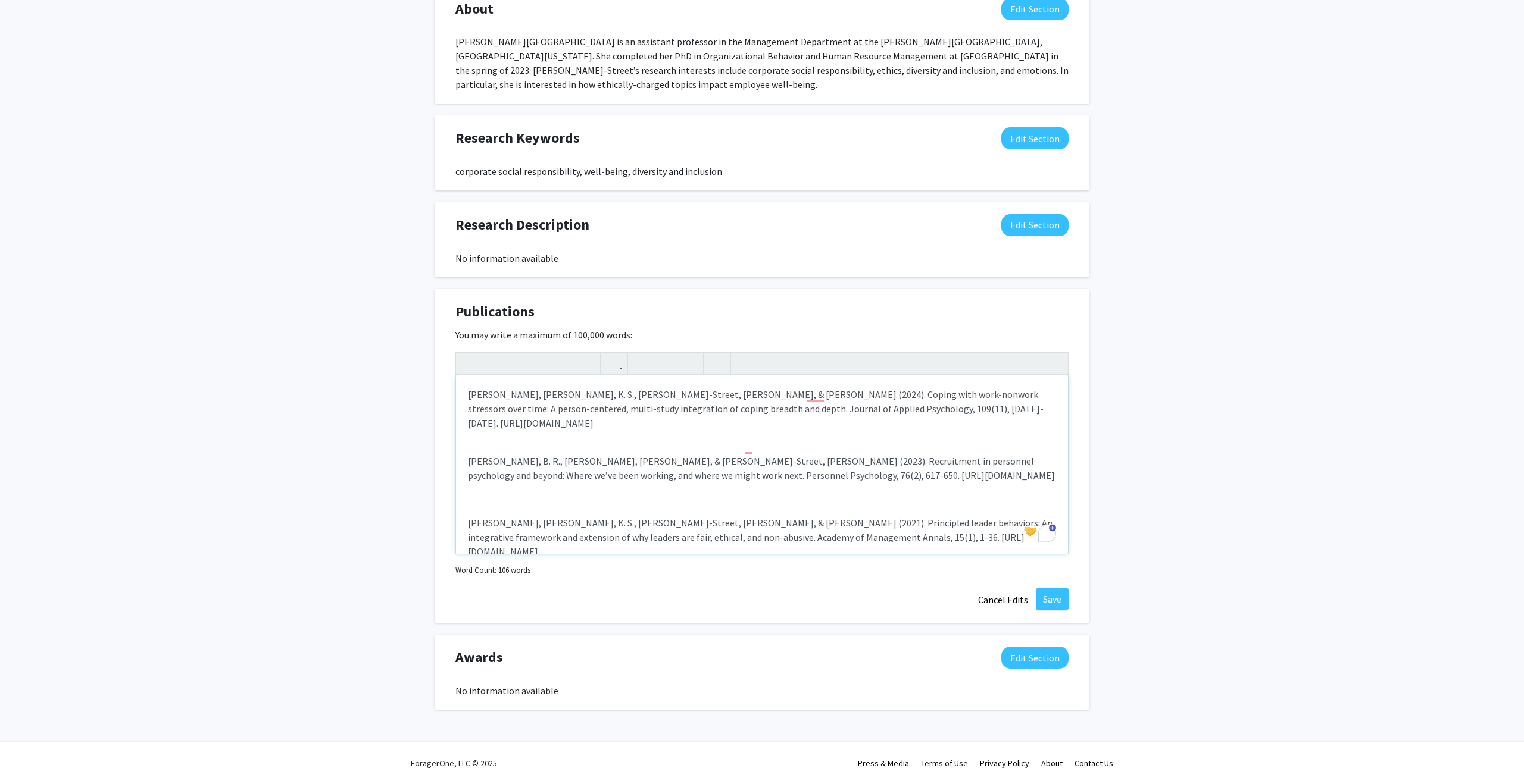
drag, startPoint x: 585, startPoint y: 396, endPoint x: 668, endPoint y: 400, distance: 83.1
click at [668, 400] on p "[PERSON_NAME], [PERSON_NAME], K. S., [PERSON_NAME]-Street, [PERSON_NAME], & [PE…" at bounding box center [762, 408] width 588 height 43
drag, startPoint x: 676, startPoint y: 395, endPoint x: 588, endPoint y: 397, distance: 88.0
click at [588, 397] on p "[PERSON_NAME], [PERSON_NAME], K. S., [PERSON_NAME]-Street, [PERSON_NAME], & [PE…" at bounding box center [762, 408] width 588 height 43
drag, startPoint x: 572, startPoint y: 449, endPoint x: 662, endPoint y: 448, distance: 90.0
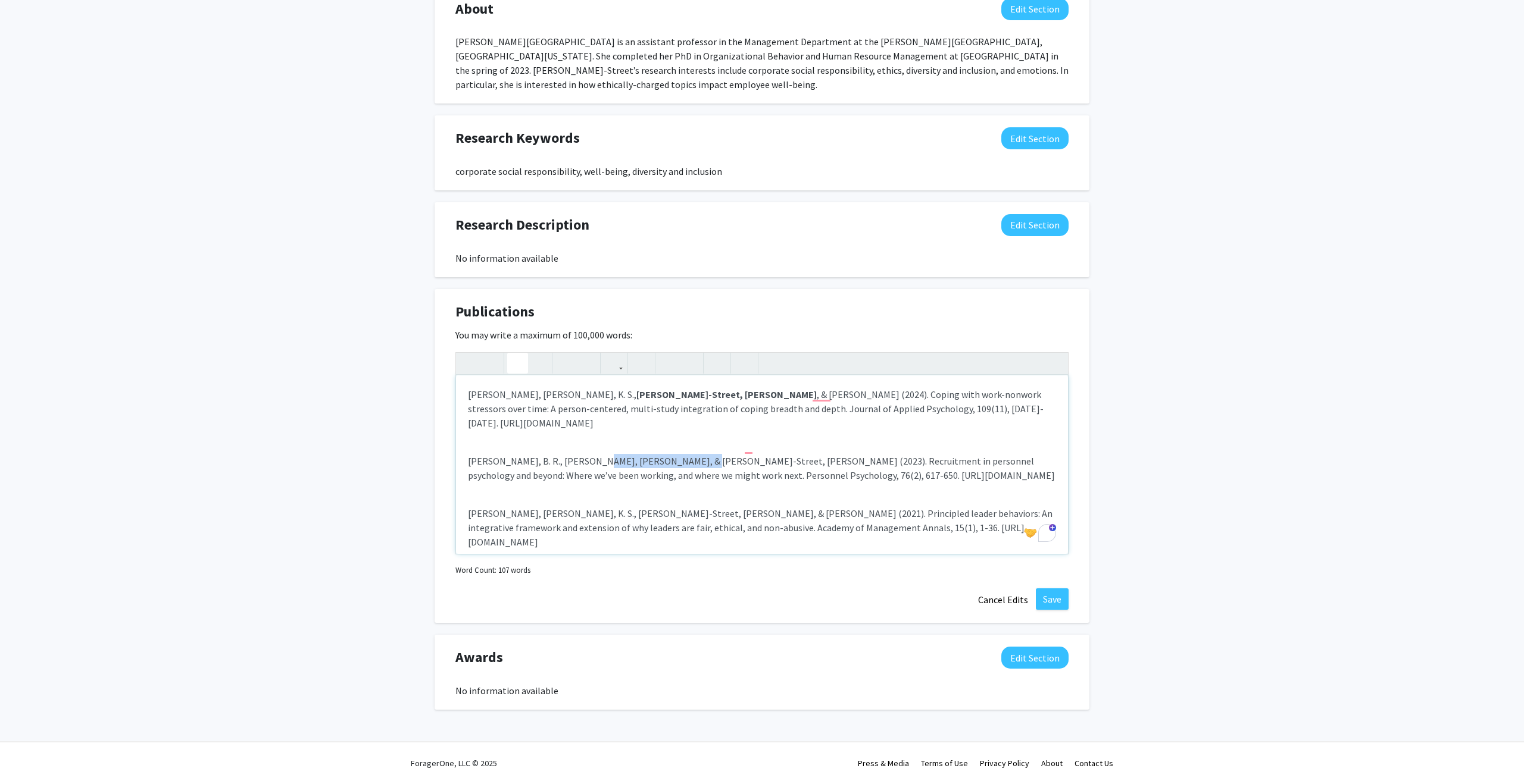
click at [662, 454] on p "[PERSON_NAME], B. R., [PERSON_NAME], [PERSON_NAME], & [PERSON_NAME]-Street, [PE…" at bounding box center [762, 468] width 588 height 29
drag, startPoint x: 586, startPoint y: 501, endPoint x: 676, endPoint y: 500, distance: 90.0
click at [676, 507] on p "[PERSON_NAME], [PERSON_NAME], K. S., [PERSON_NAME]-Street, [PERSON_NAME], & [PE…" at bounding box center [762, 528] width 588 height 43
click at [687, 399] on p "[PERSON_NAME], [PERSON_NAME], K. S., [PERSON_NAME]-Street, [PERSON_NAME] , & [P…" at bounding box center [762, 408] width 588 height 43
click at [685, 507] on p "[PERSON_NAME], [PERSON_NAME], K. S., [PERSON_NAME]-Street, [PERSON_NAME] , & [P…" at bounding box center [762, 528] width 588 height 43
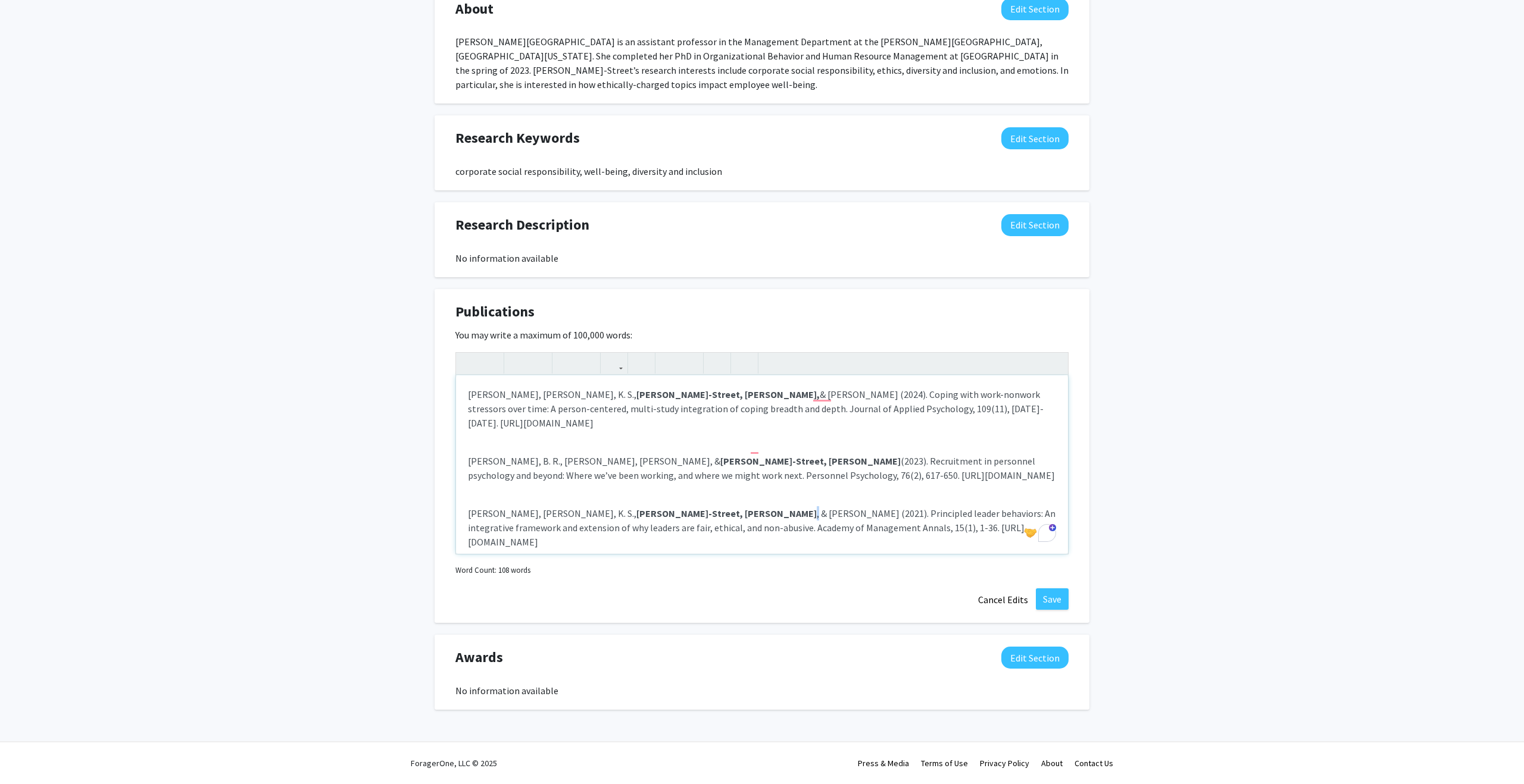
type textarea "<p>[PERSON_NAME], [PERSON_NAME], K. S., <strong>[PERSON_NAME]-Street, [PERSON_N…"
click at [944, 516] on p "[PERSON_NAME], [PERSON_NAME], K. S., [PERSON_NAME]-Street, [PERSON_NAME] , & [P…" at bounding box center [762, 528] width 588 height 43
click at [1051, 603] on button "Save" at bounding box center [1052, 599] width 33 height 21
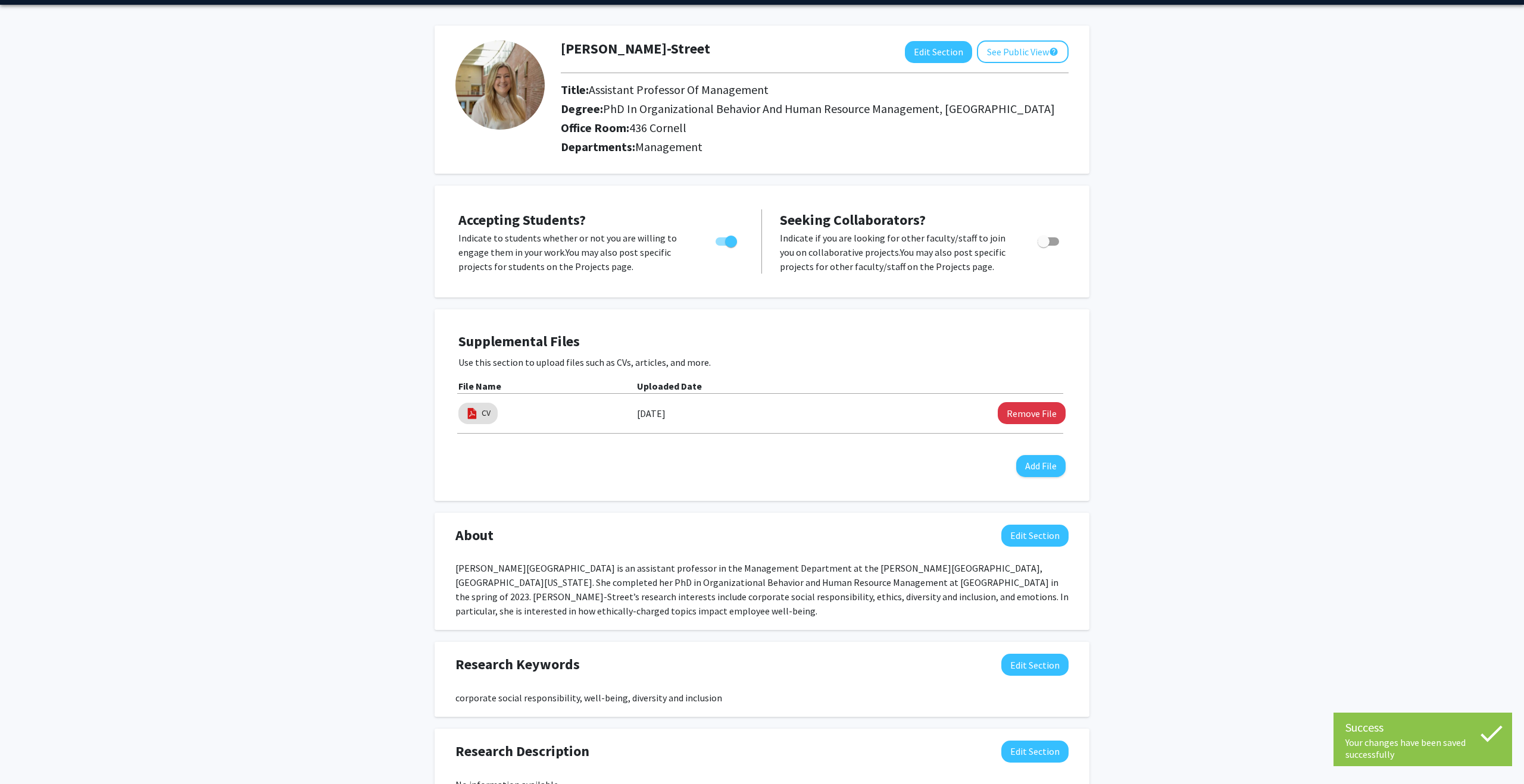
scroll to position [0, 0]
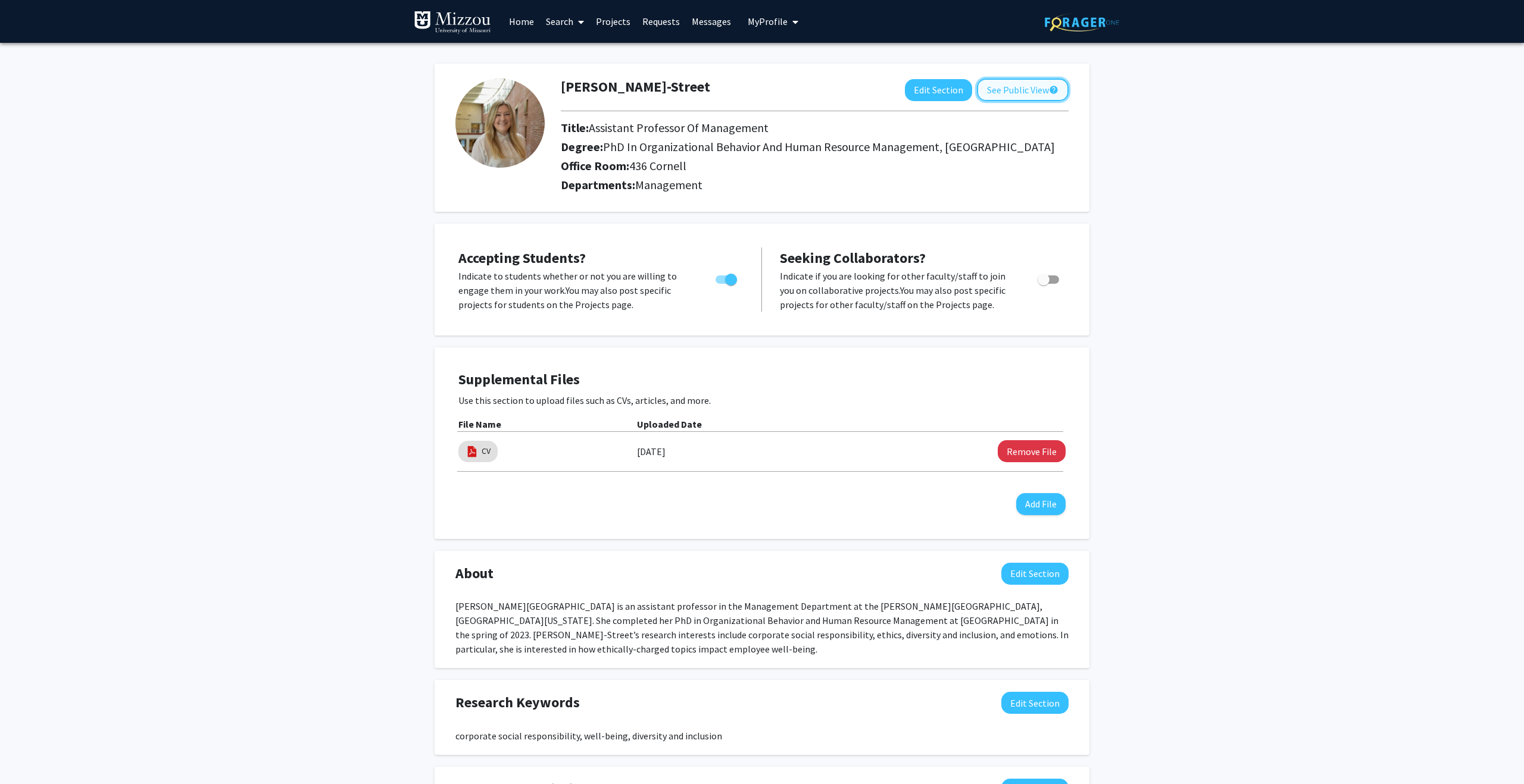
click at [995, 93] on button "See Public View help" at bounding box center [1022, 89] width 91 height 23
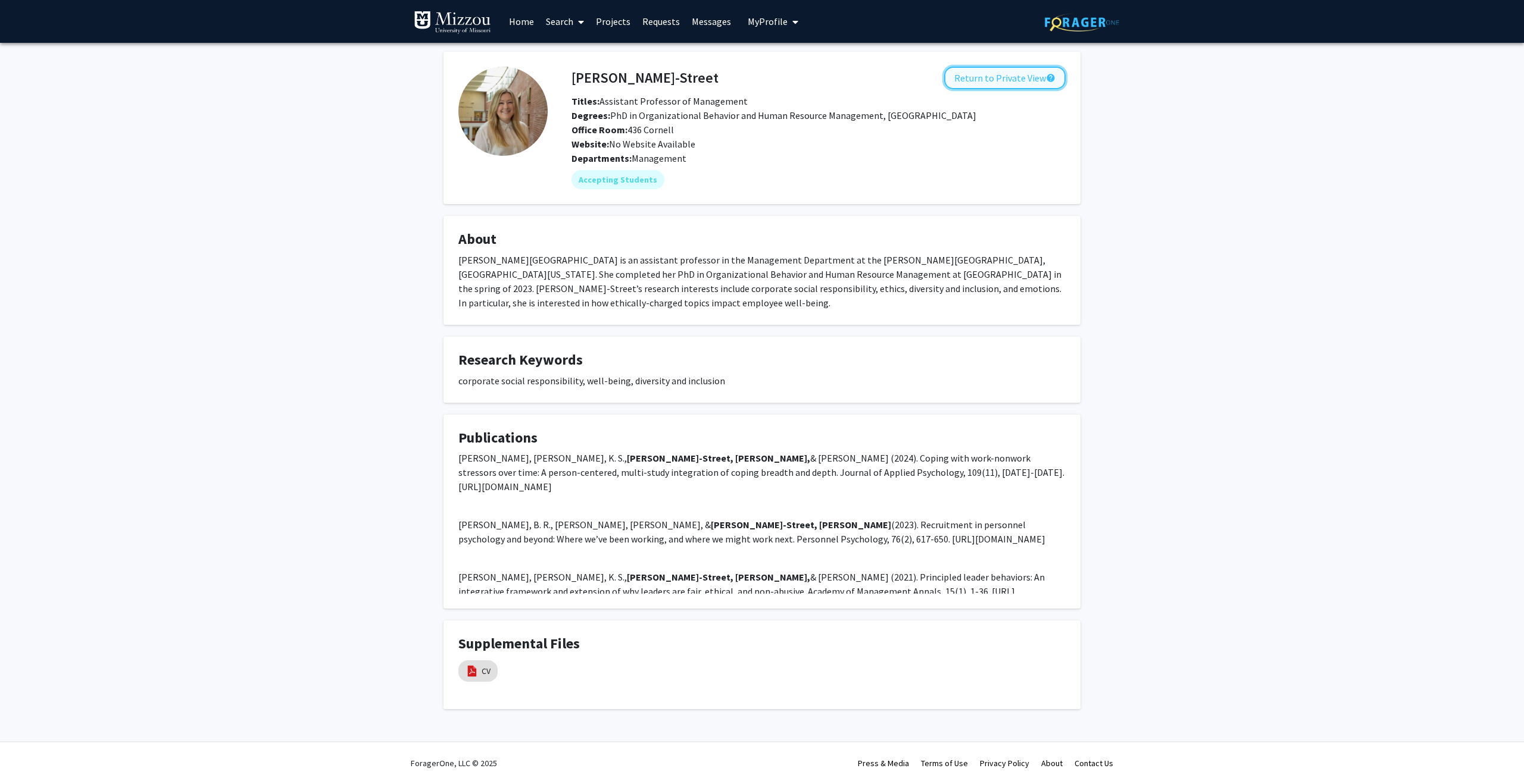
click at [1006, 80] on button "Return to Private View help" at bounding box center [1005, 78] width 122 height 23
